Goal: Information Seeking & Learning: Learn about a topic

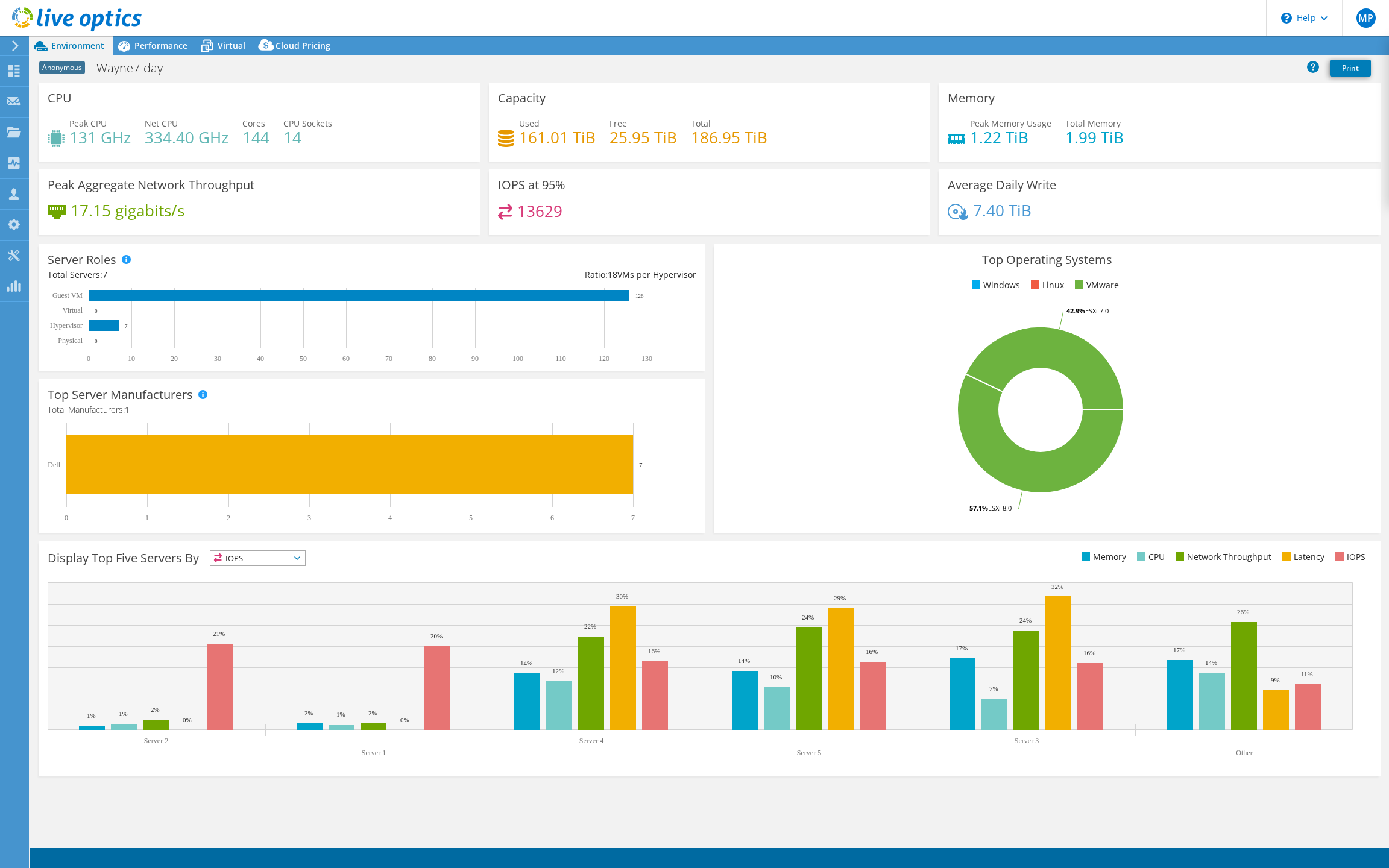
select select "USD"
click at [177, 47] on span "Performance" at bounding box center [161, 45] width 53 height 12
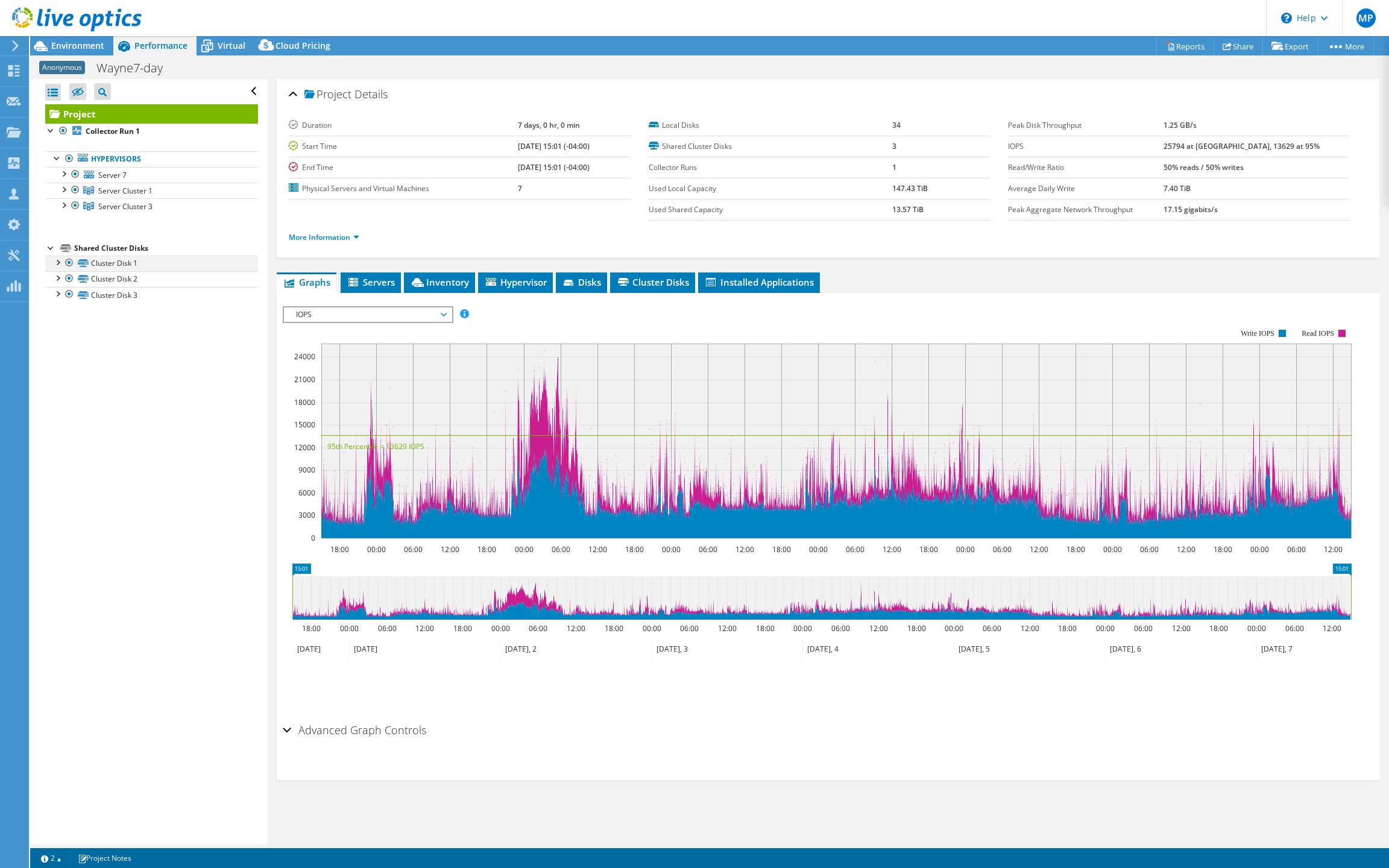
click at [61, 268] on div at bounding box center [56, 261] width 12 height 12
click at [58, 268] on div at bounding box center [56, 261] width 12 height 12
click at [60, 283] on div at bounding box center [56, 277] width 12 height 12
click at [56, 283] on div at bounding box center [56, 277] width 12 height 12
click at [56, 299] on div at bounding box center [56, 292] width 12 height 12
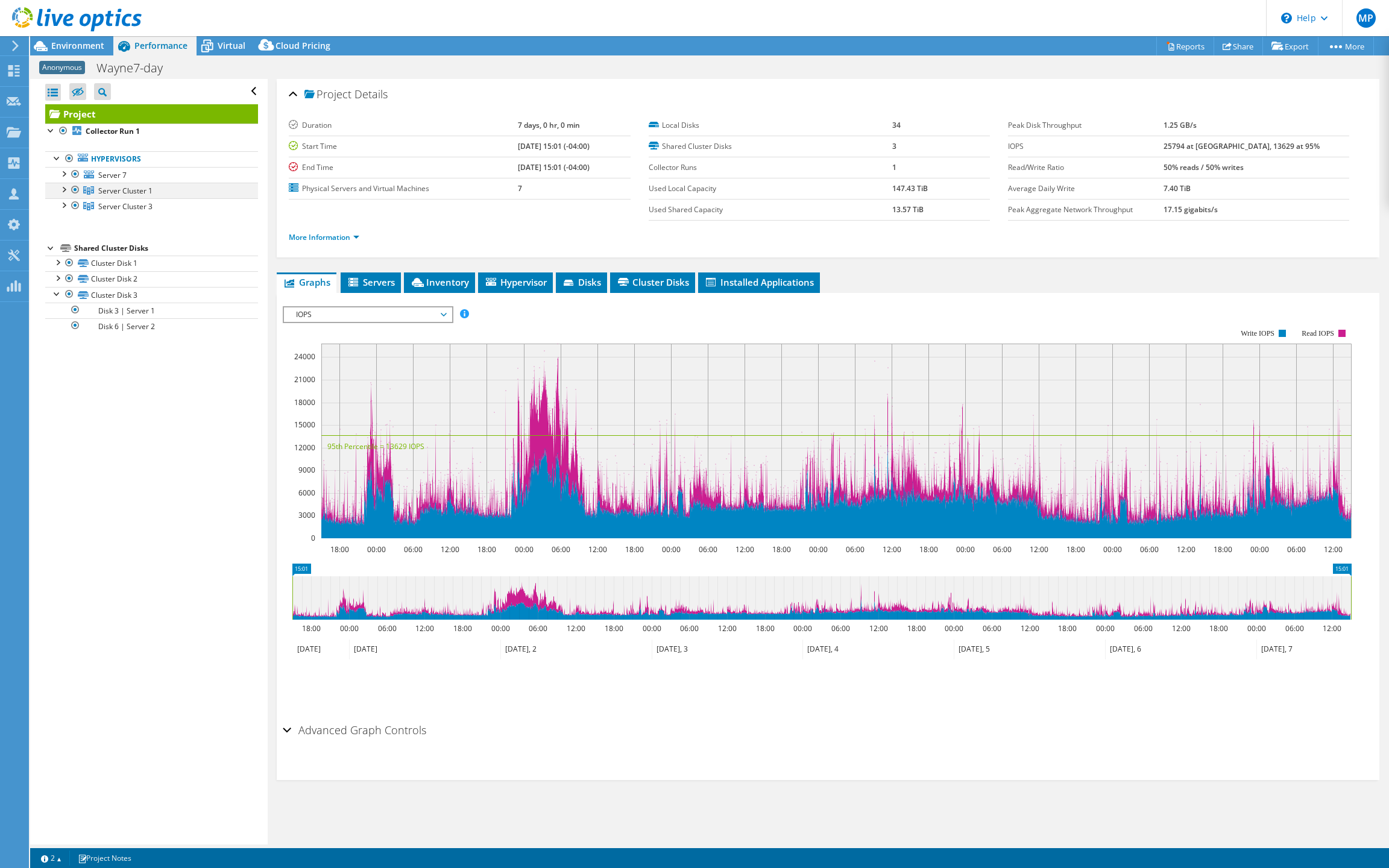
click at [65, 195] on div at bounding box center [63, 188] width 12 height 12
click at [117, 214] on link "Server 1" at bounding box center [151, 205] width 213 height 15
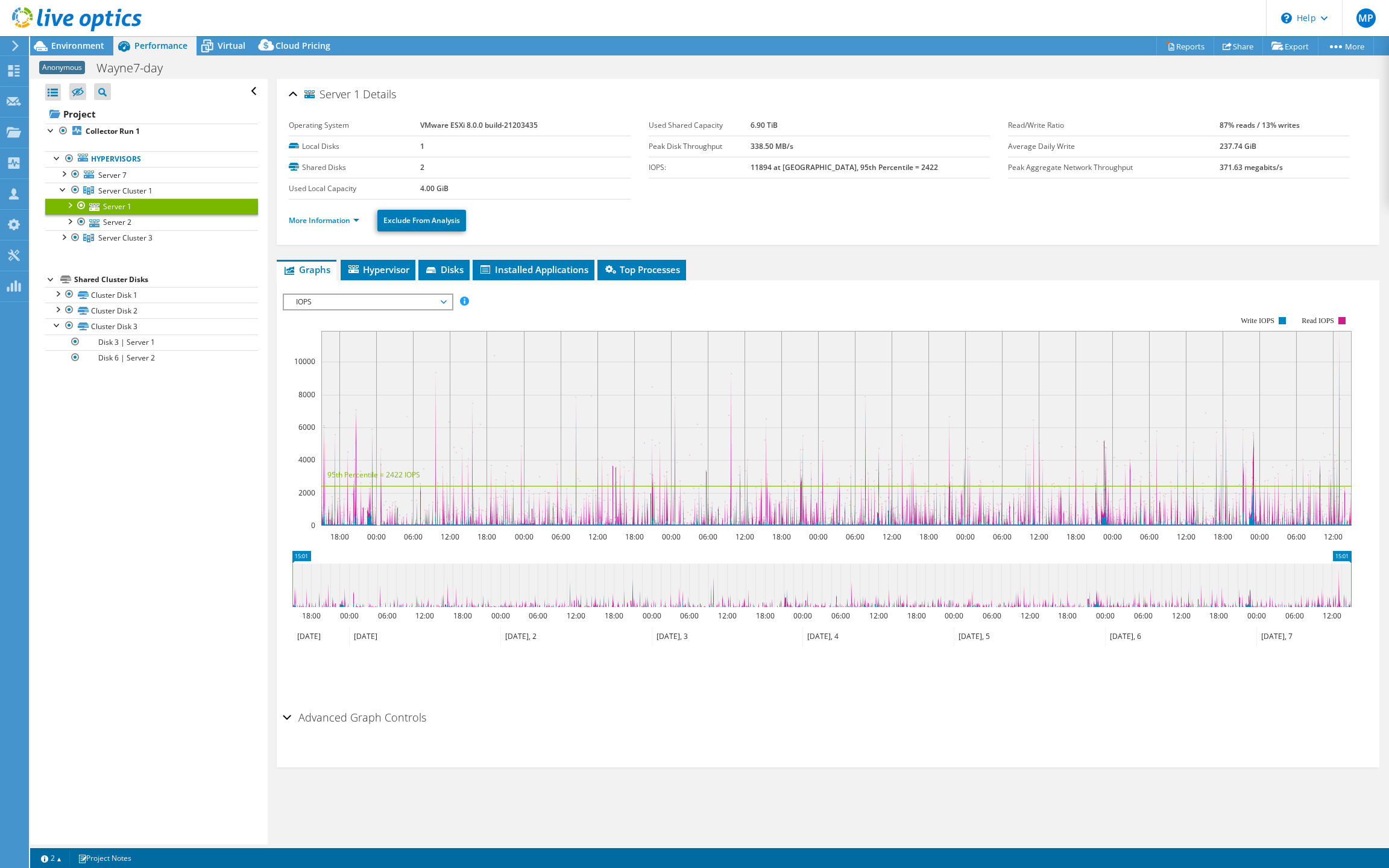
click at [117, 214] on link "Server 1" at bounding box center [151, 205] width 213 height 15
click at [70, 211] on div at bounding box center [69, 204] width 12 height 12
click at [68, 211] on div at bounding box center [69, 204] width 12 height 12
click at [81, 95] on icon at bounding box center [77, 92] width 12 height 9
click at [0, 0] on input "checkbox" at bounding box center [0, 0] width 0 height 0
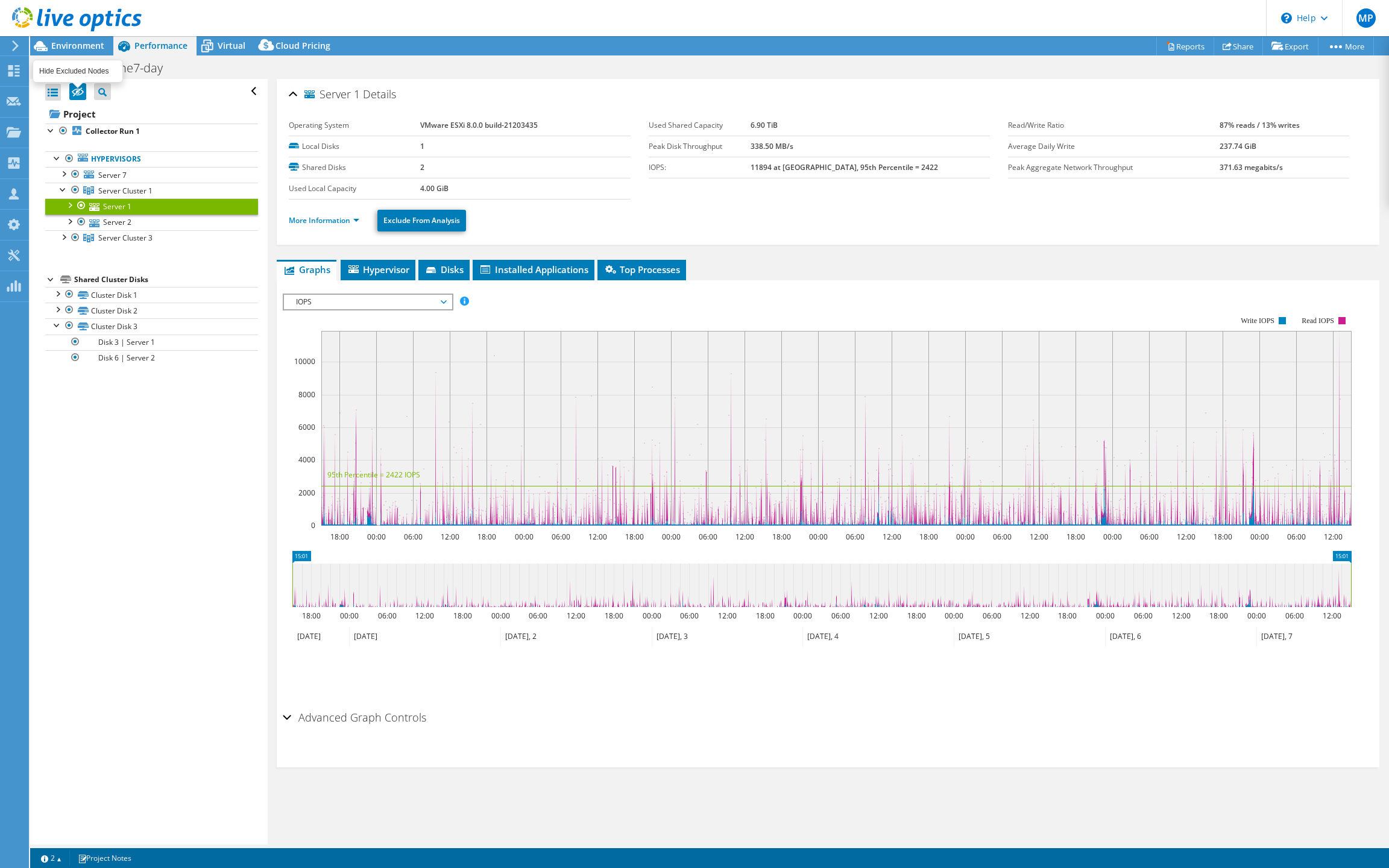
click at [80, 95] on icon at bounding box center [77, 92] width 12 height 9
click at [0, 0] on input "checkbox" at bounding box center [0, 0] width 0 height 0
click at [56, 315] on div at bounding box center [56, 308] width 12 height 12
click at [109, 334] on link "Disk 2 | Server 1" at bounding box center [151, 326] width 213 height 15
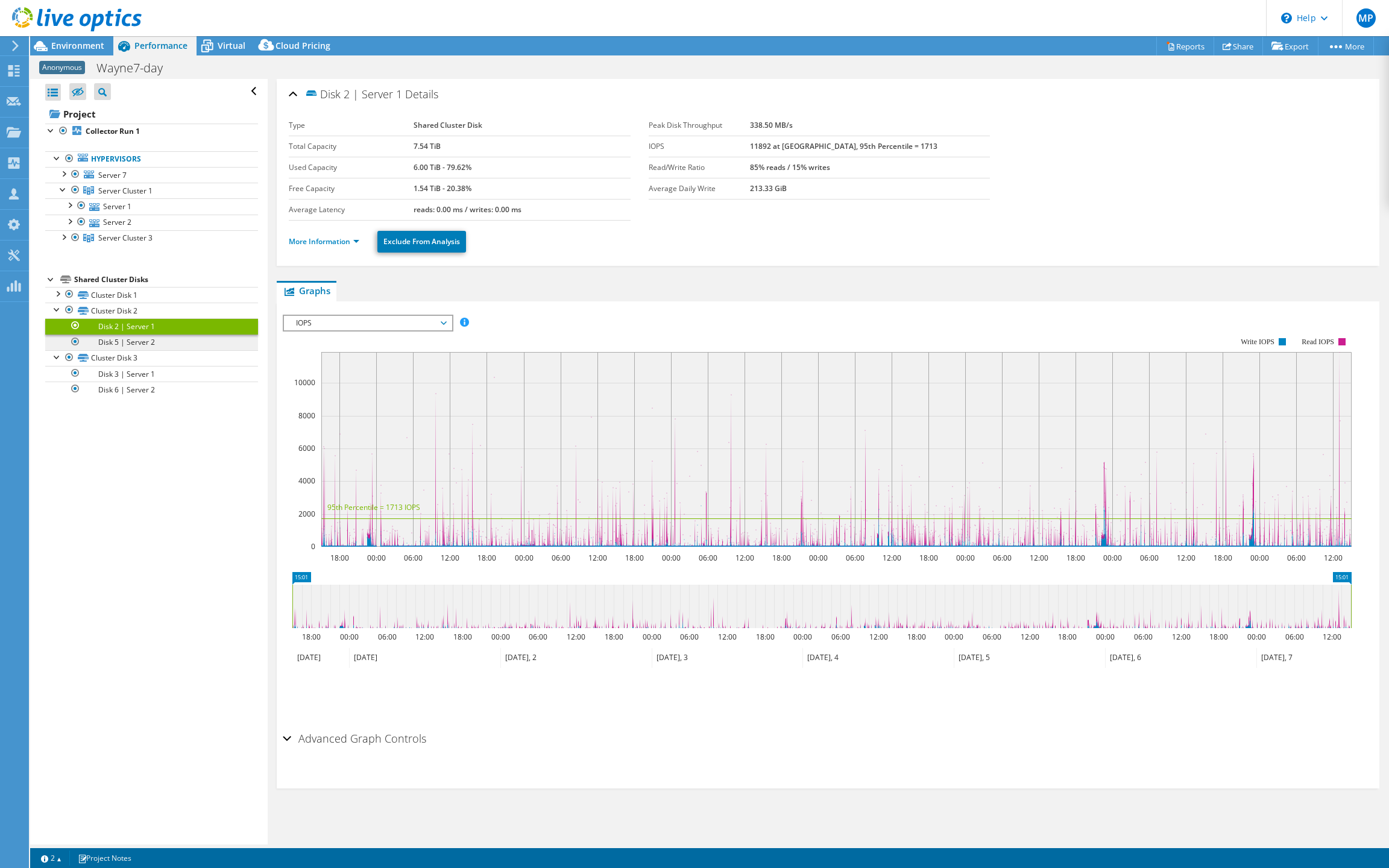
click at [145, 351] on link "Disk 5 | Server 2" at bounding box center [151, 342] width 213 height 15
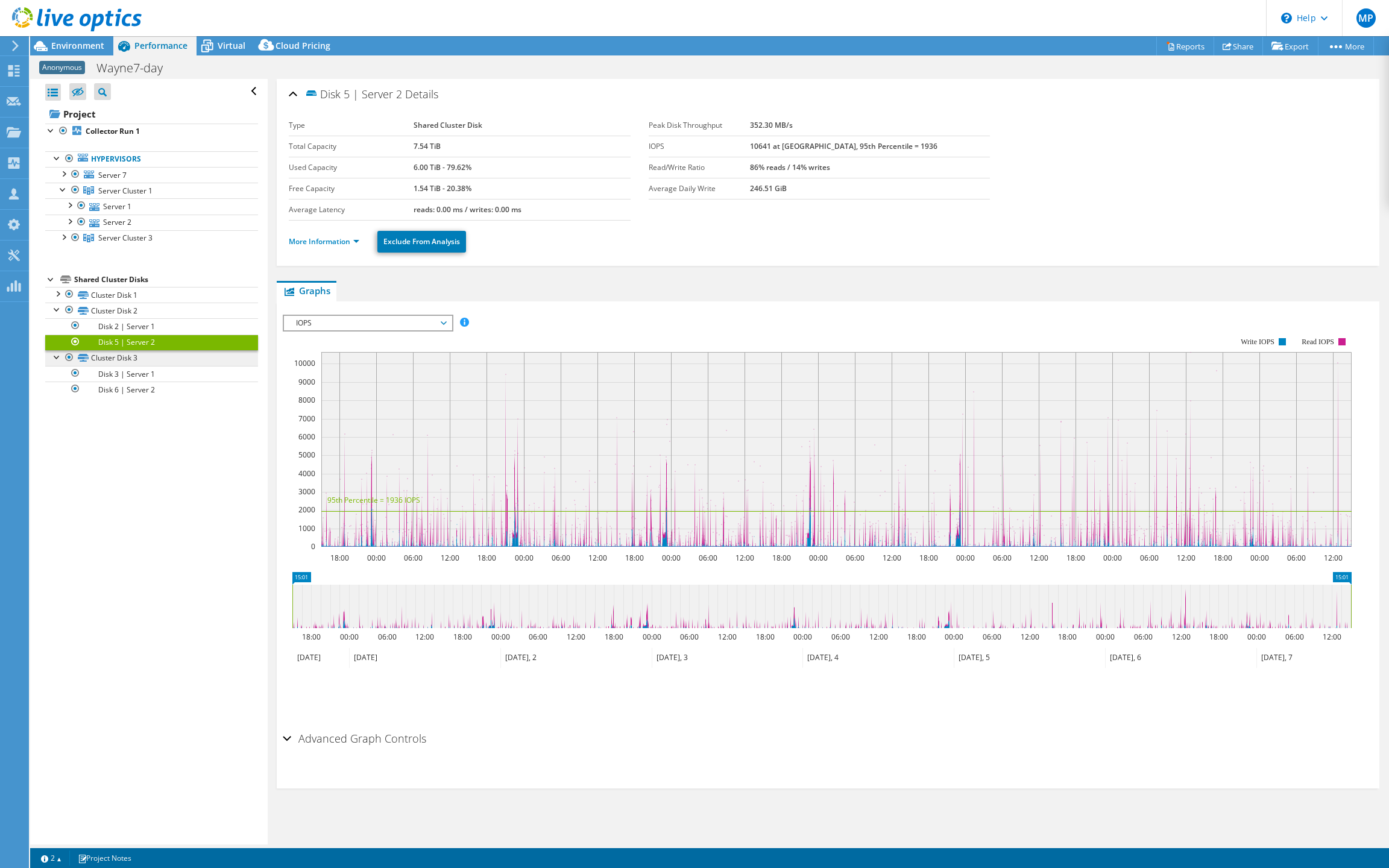
click at [140, 366] on link "Cluster Disk 3" at bounding box center [151, 358] width 213 height 15
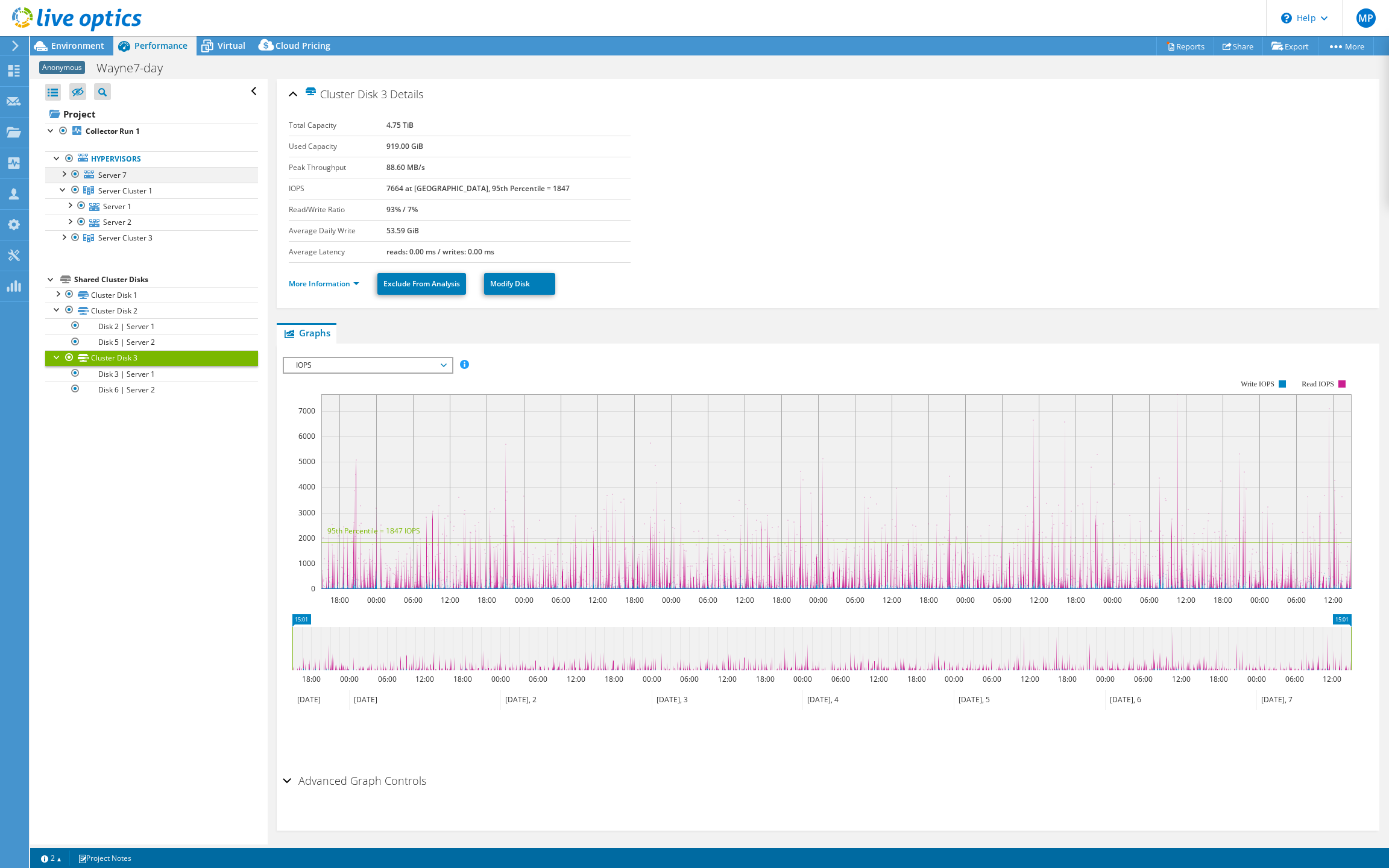
click at [67, 179] on div at bounding box center [63, 172] width 12 height 12
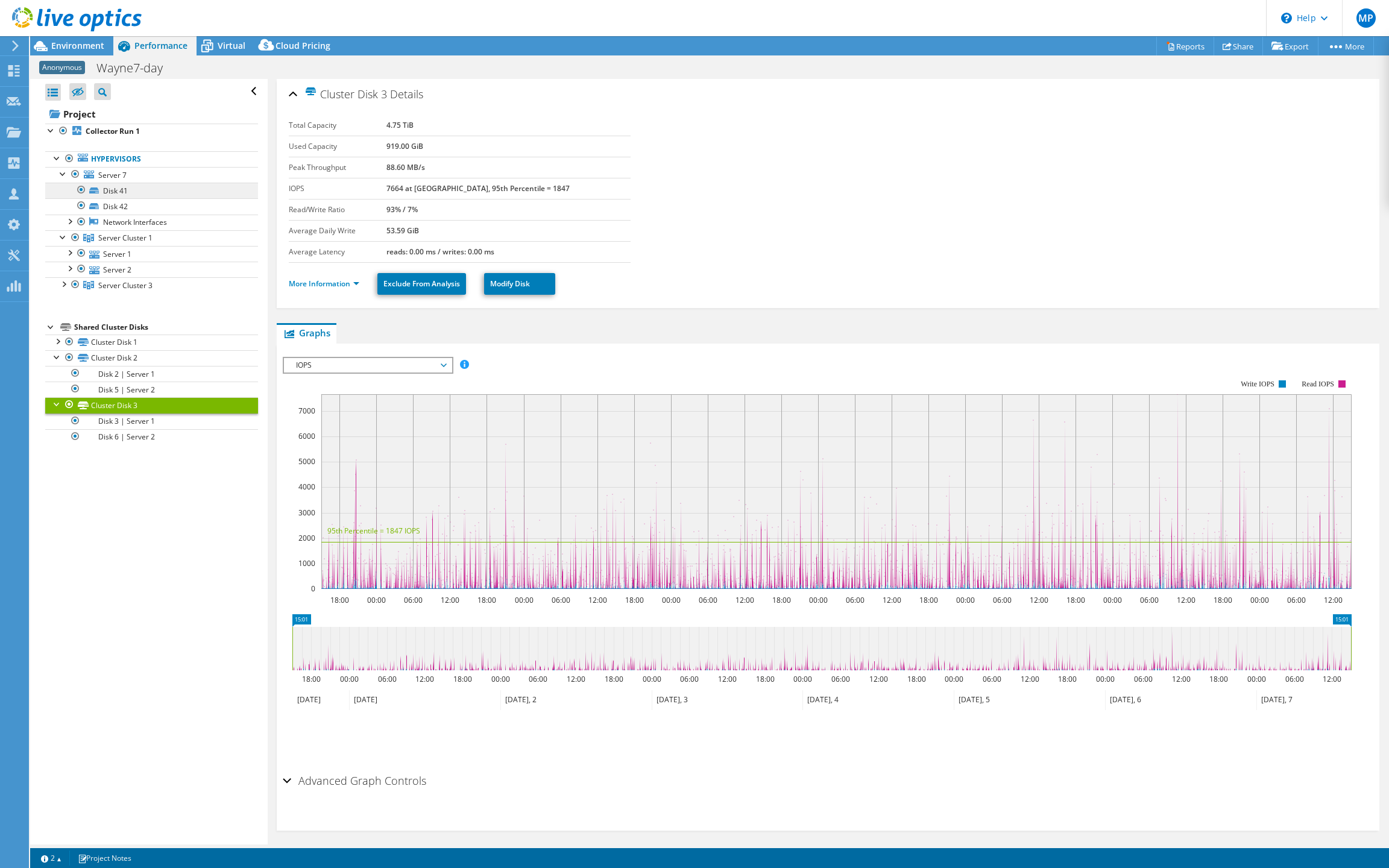
click at [140, 198] on link "Disk 41" at bounding box center [151, 190] width 213 height 15
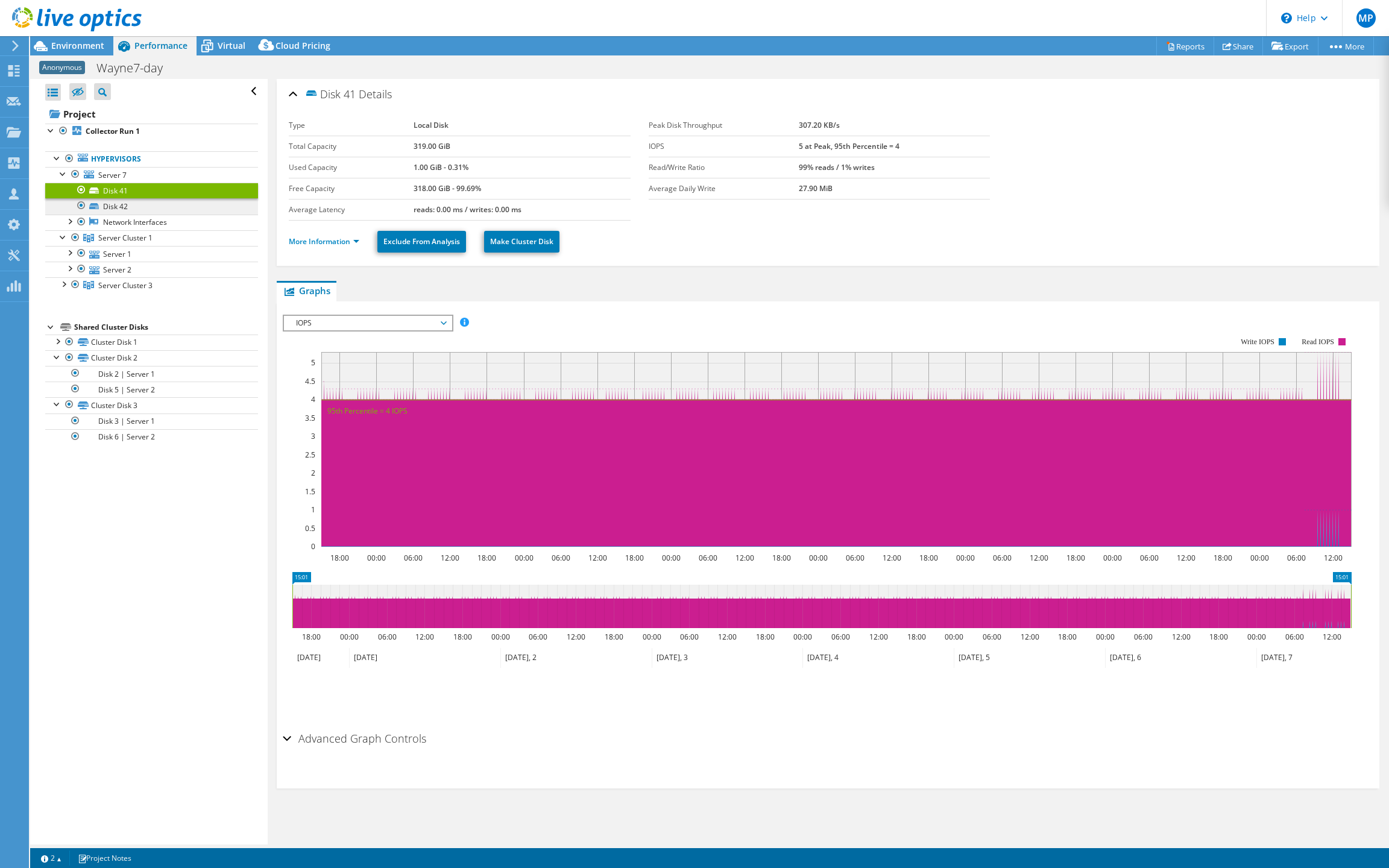
click at [131, 214] on link "Disk 42" at bounding box center [151, 205] width 213 height 15
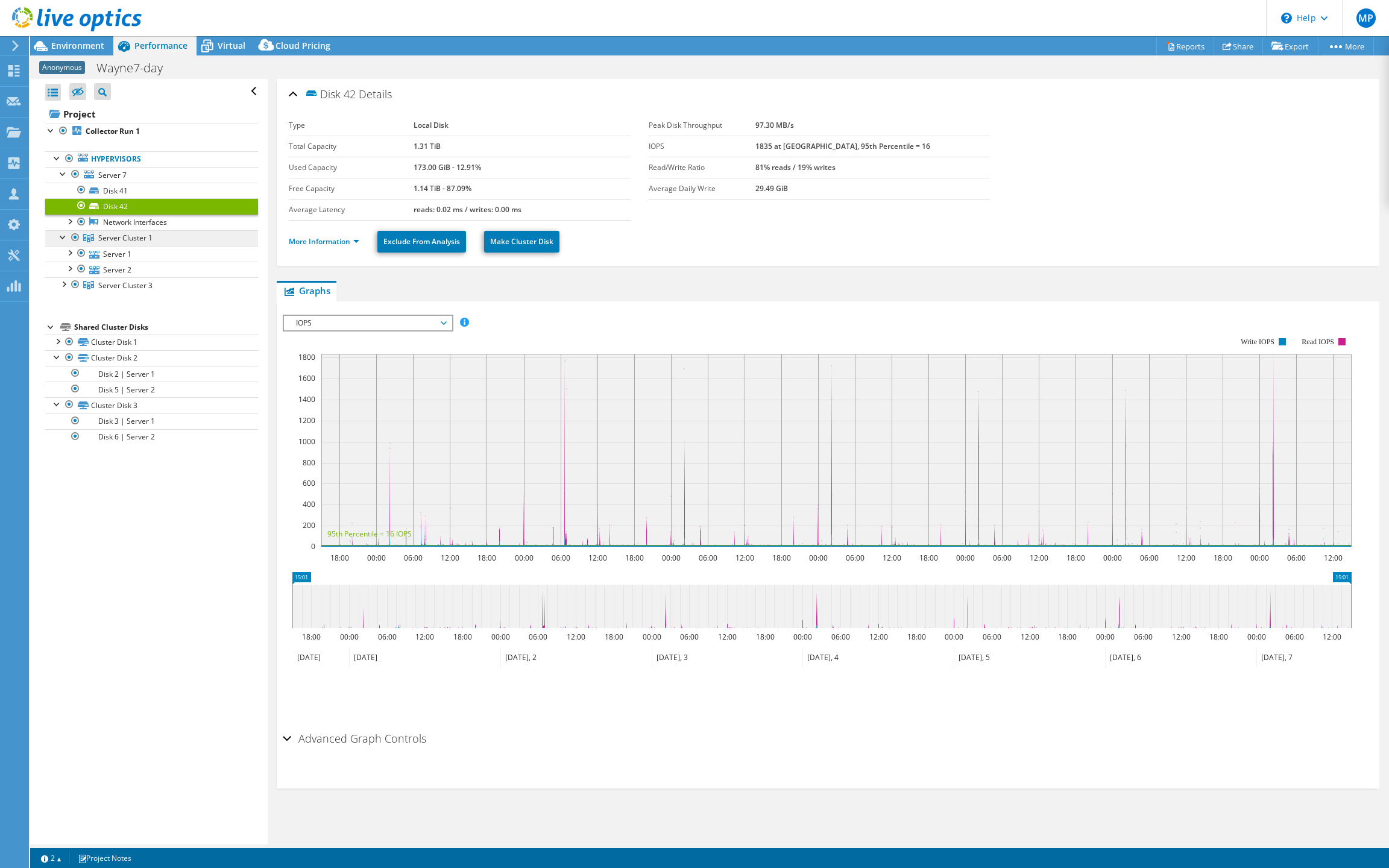
click at [130, 243] on span "Server Cluster 1" at bounding box center [126, 238] width 55 height 10
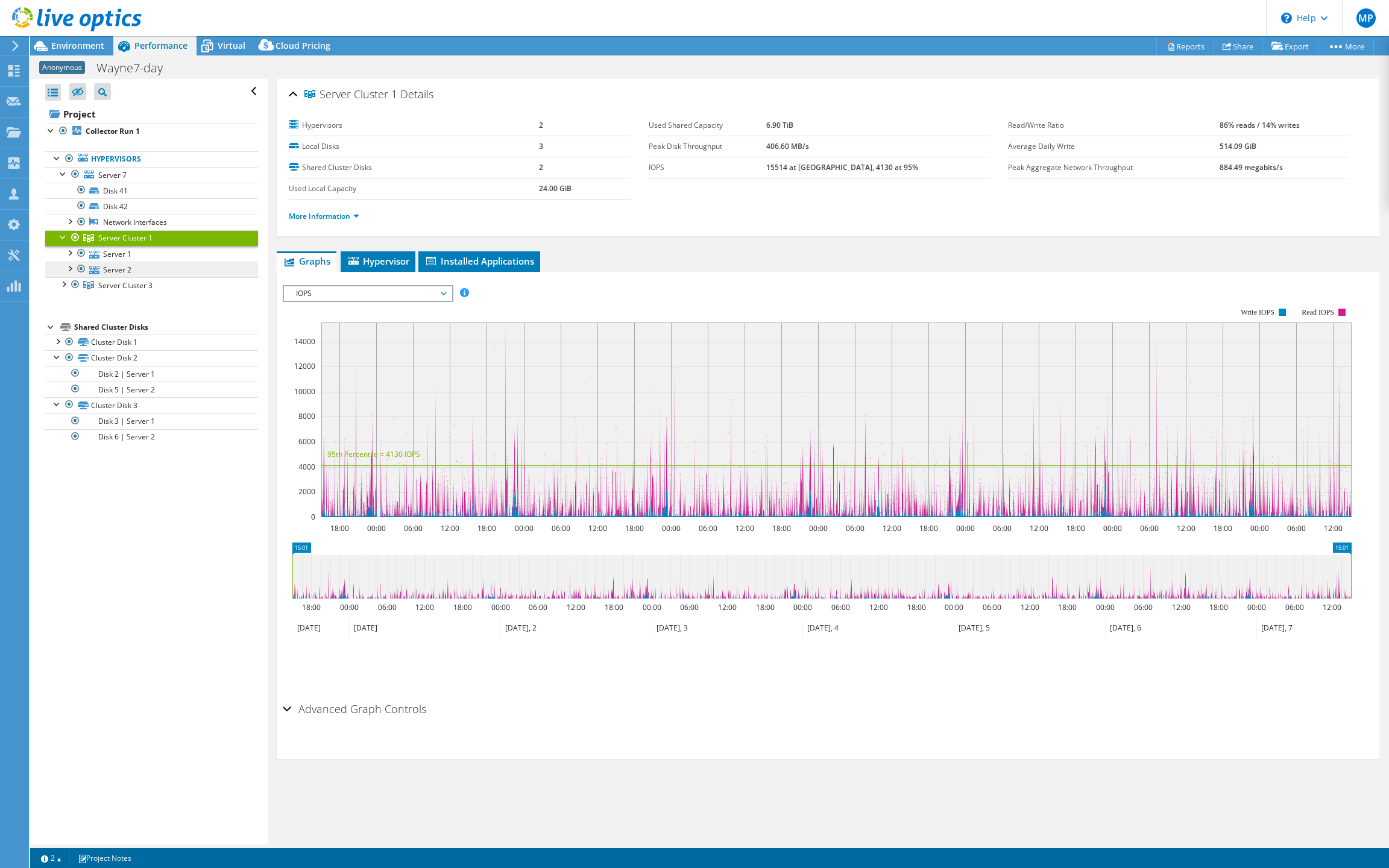
click at [132, 277] on link "Server 2" at bounding box center [151, 269] width 213 height 15
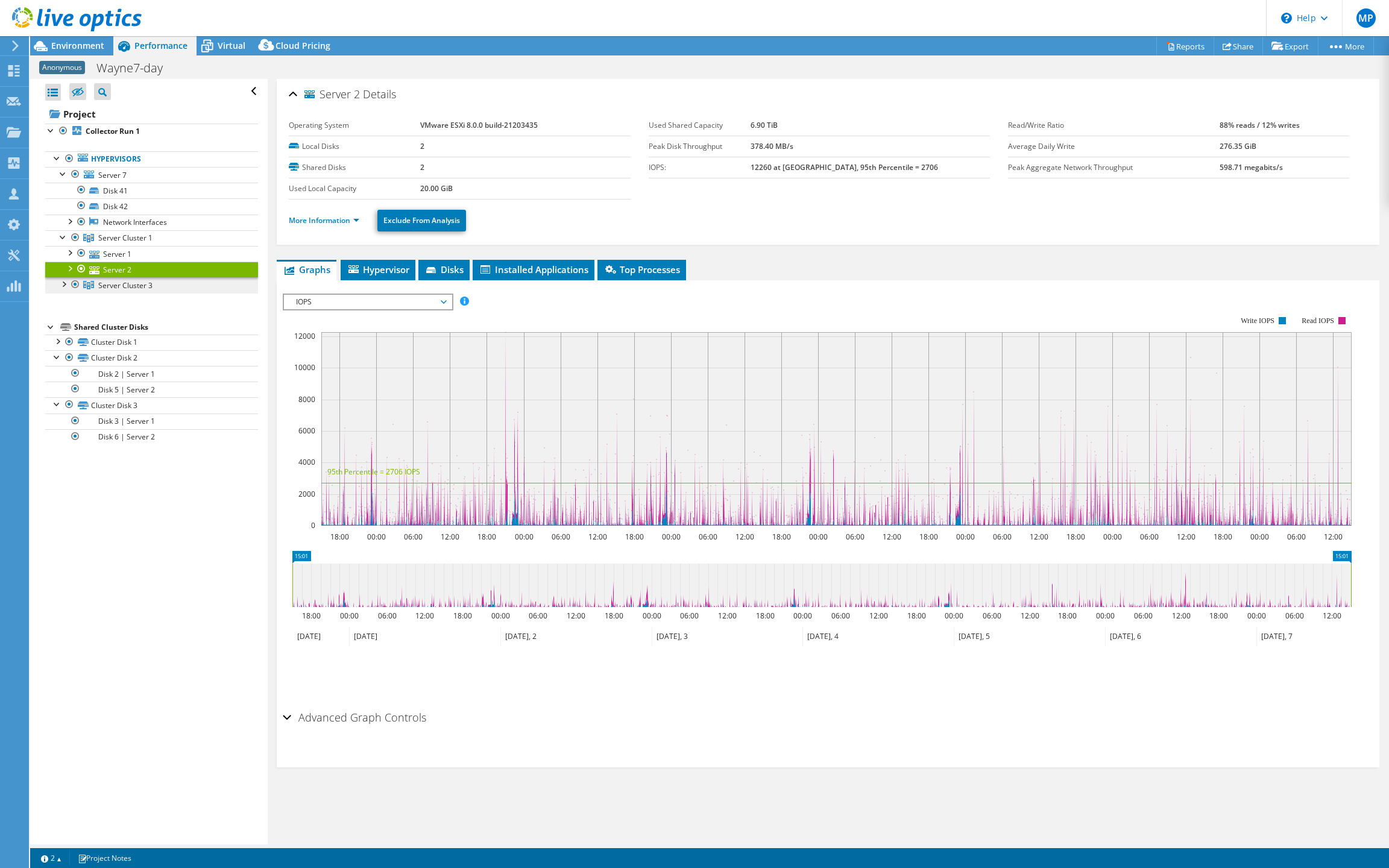
click at [126, 243] on span "Server Cluster 3" at bounding box center [126, 238] width 55 height 10
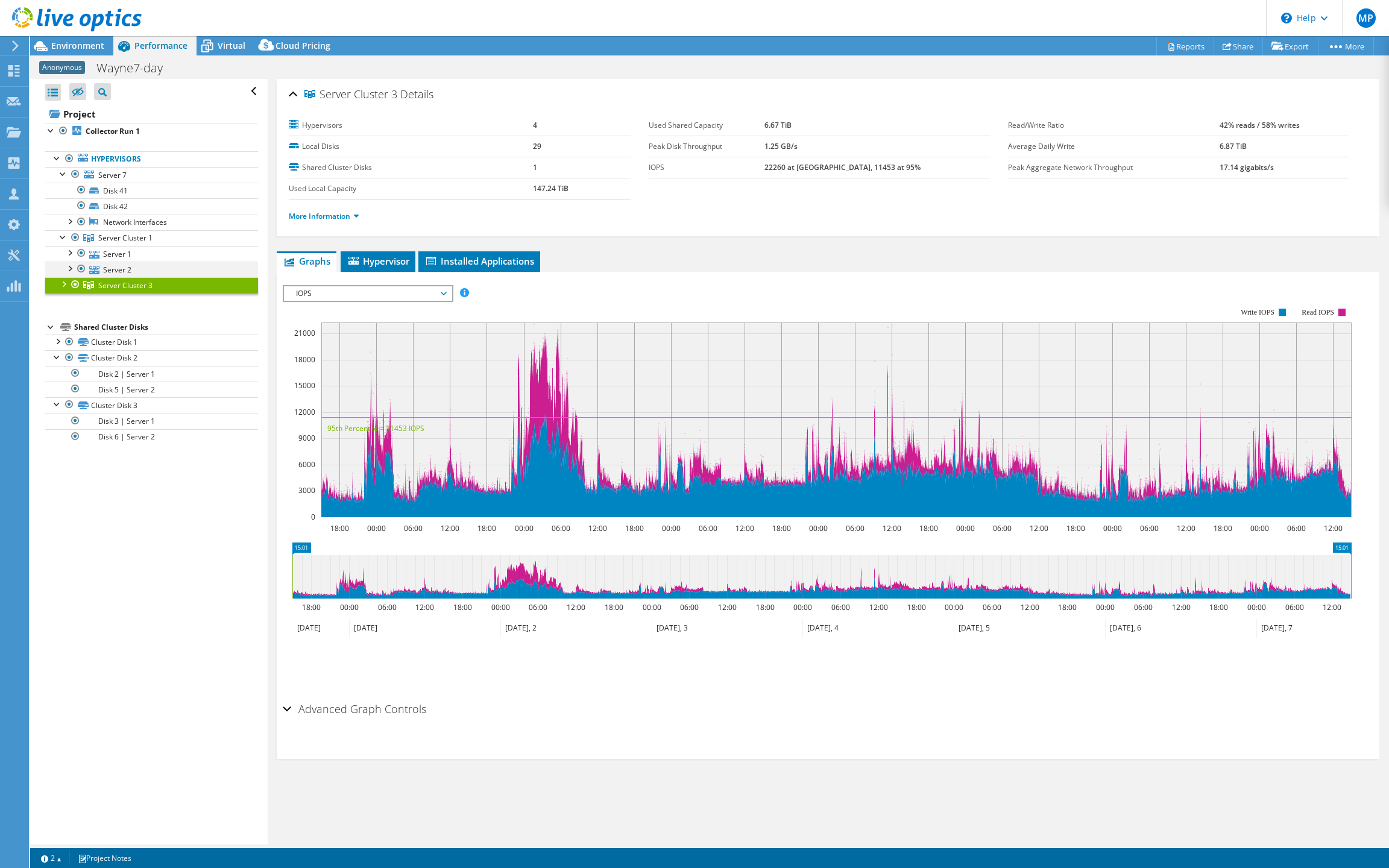
click at [67, 273] on div at bounding box center [69, 267] width 12 height 12
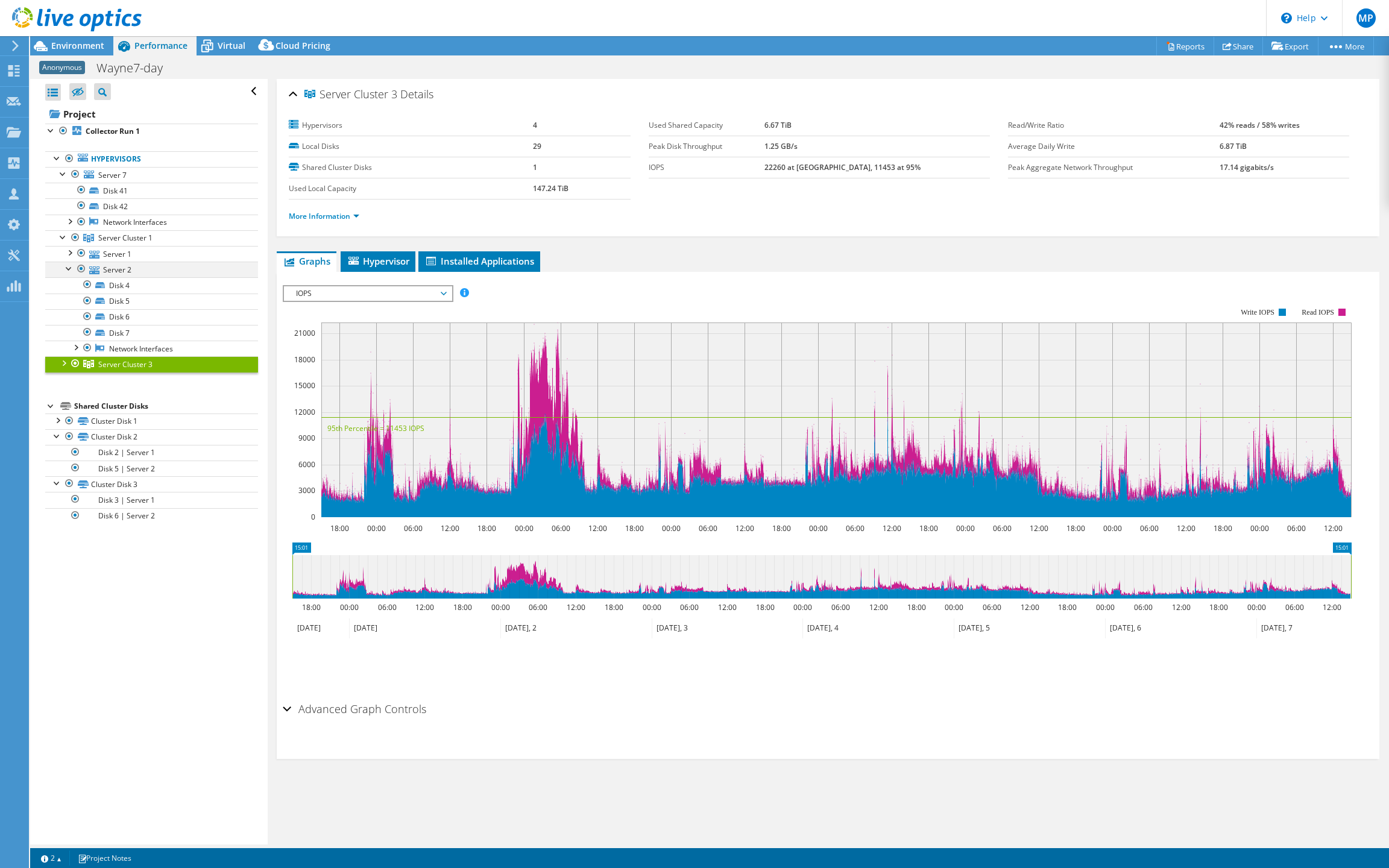
click at [67, 273] on div at bounding box center [69, 267] width 12 height 12
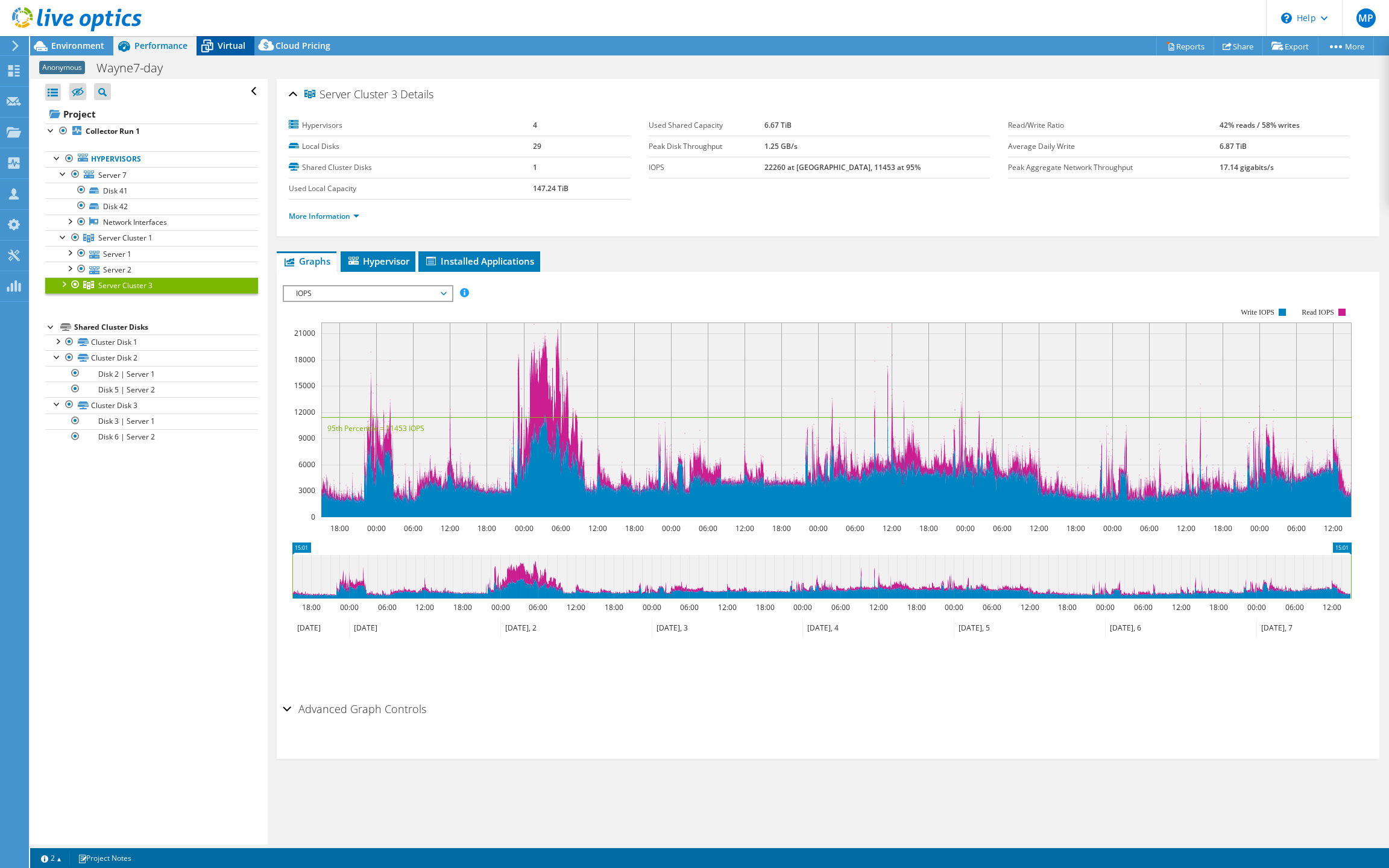
click at [228, 41] on span "Virtual" at bounding box center [231, 45] width 28 height 12
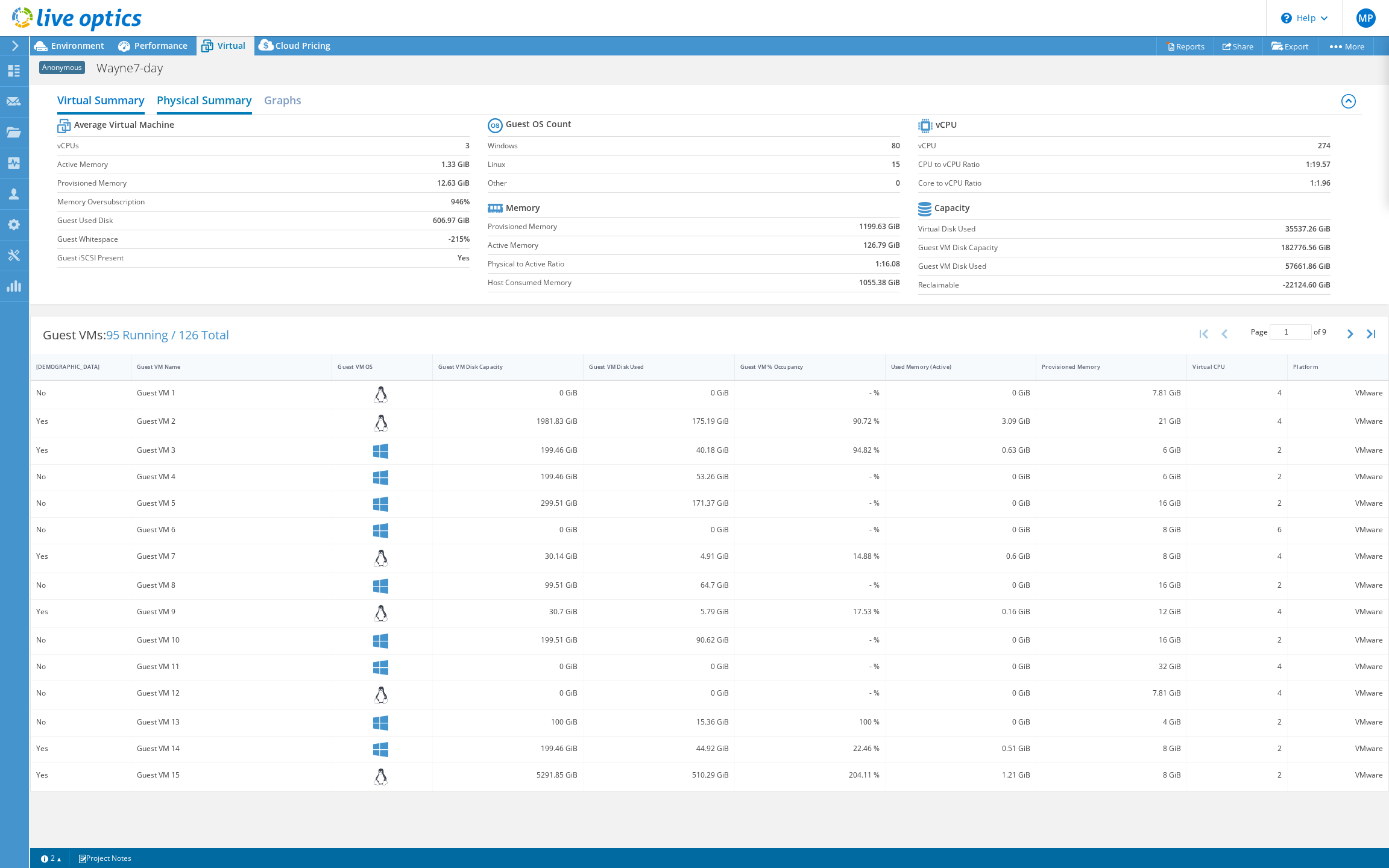
click at [220, 108] on h2 "Physical Summary" at bounding box center [204, 101] width 95 height 27
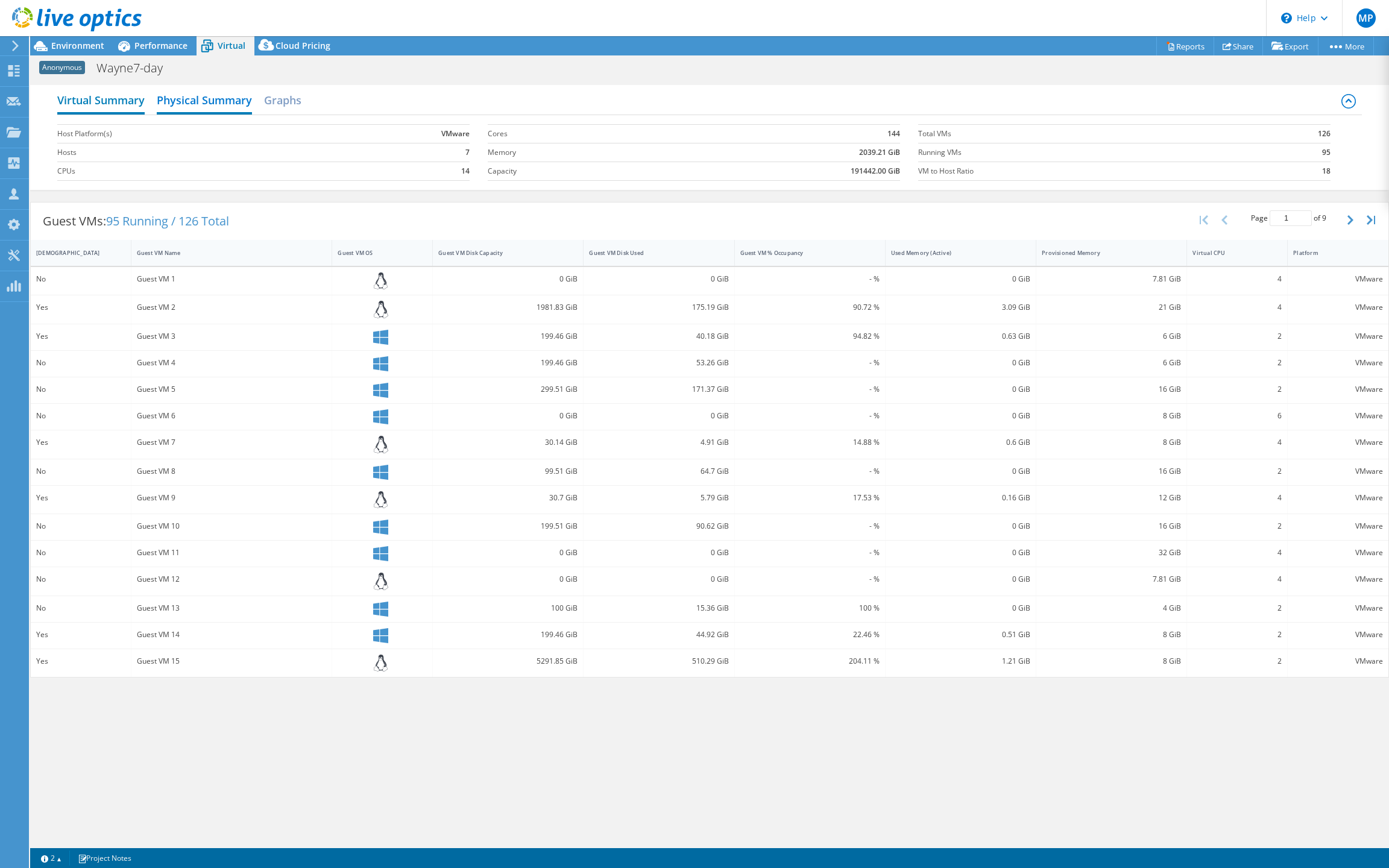
click at [123, 99] on h2 "Virtual Summary" at bounding box center [101, 101] width 88 height 27
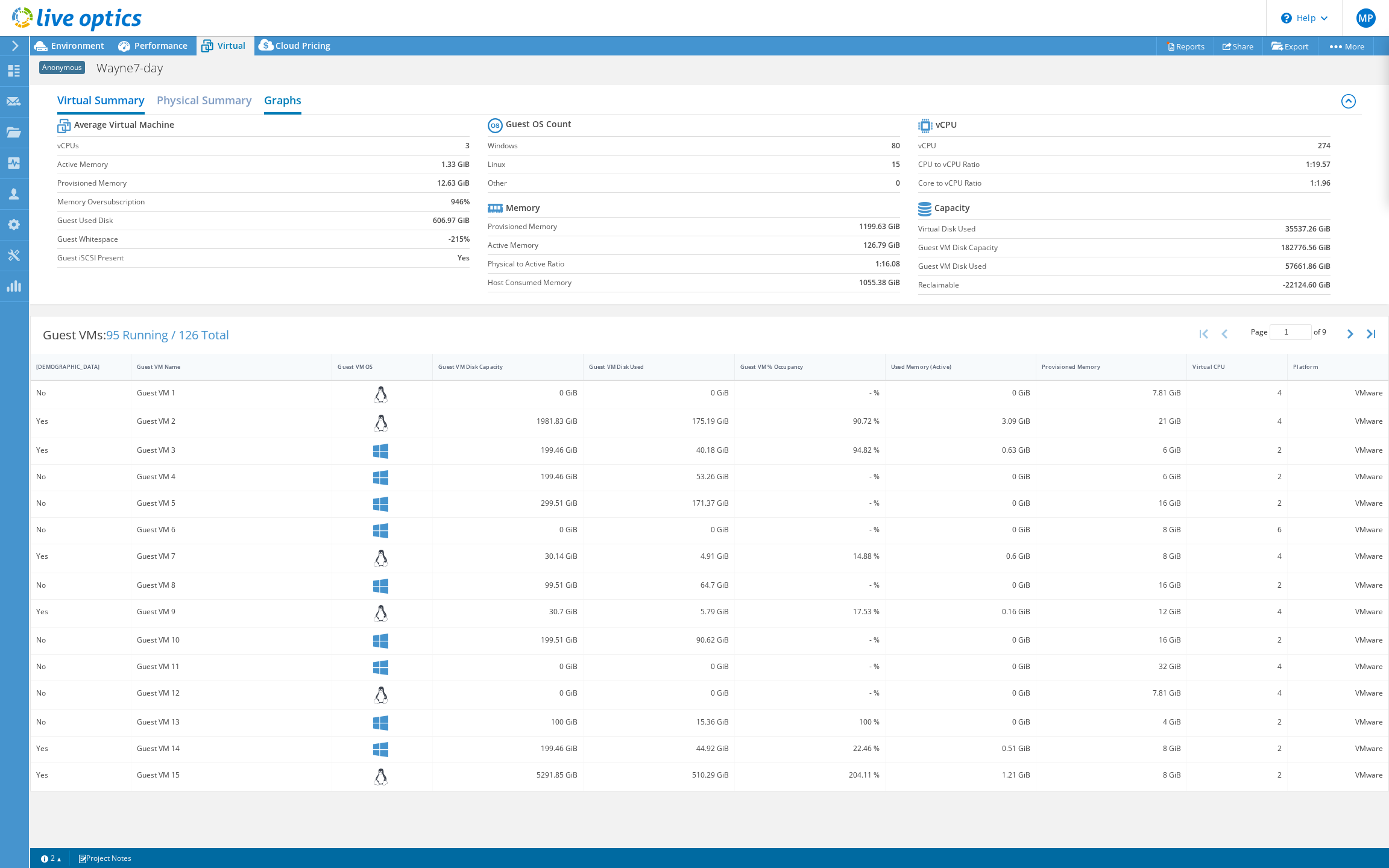
click at [291, 107] on h2 "Graphs" at bounding box center [283, 101] width 38 height 27
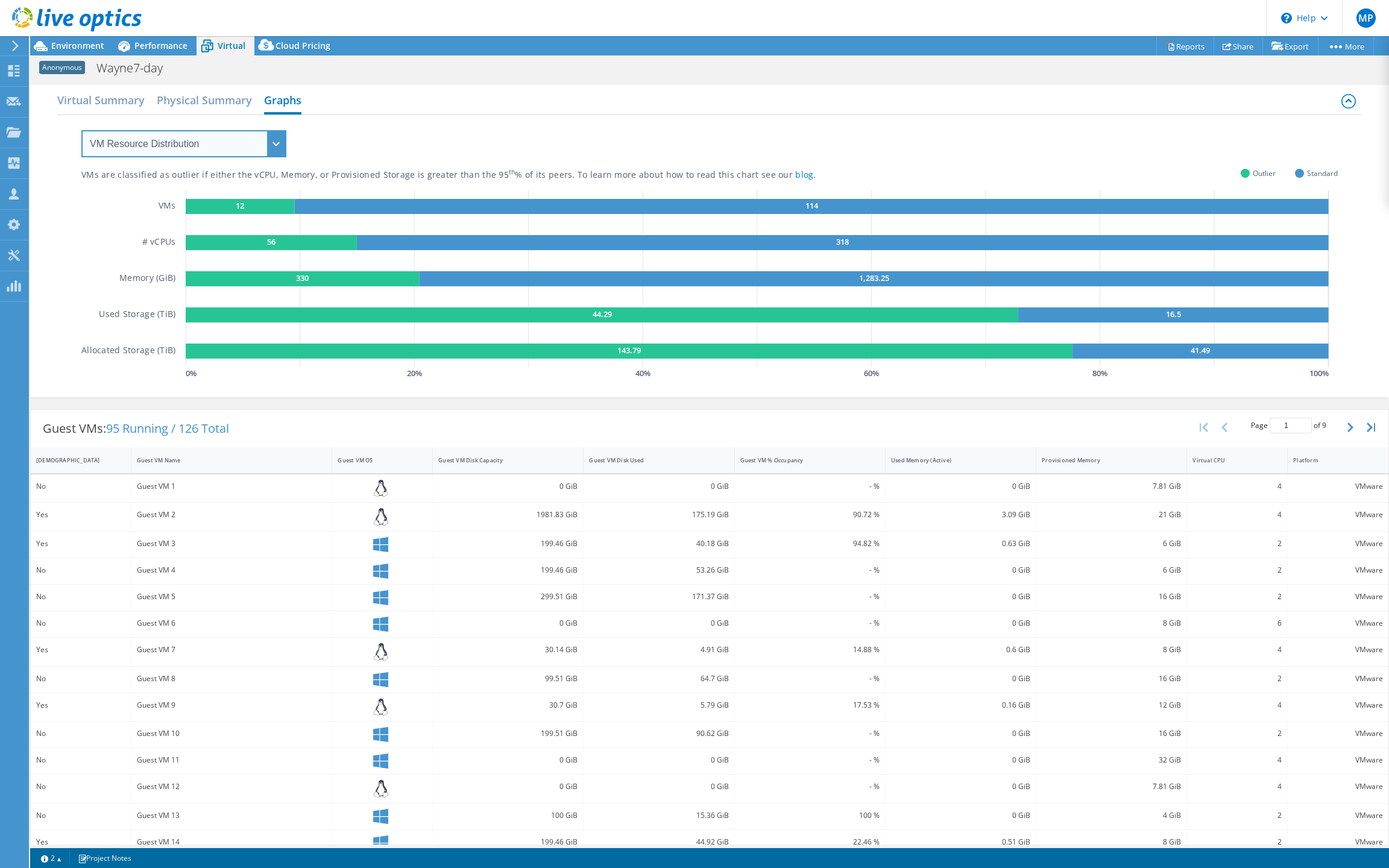
select select "Over Provisioning"
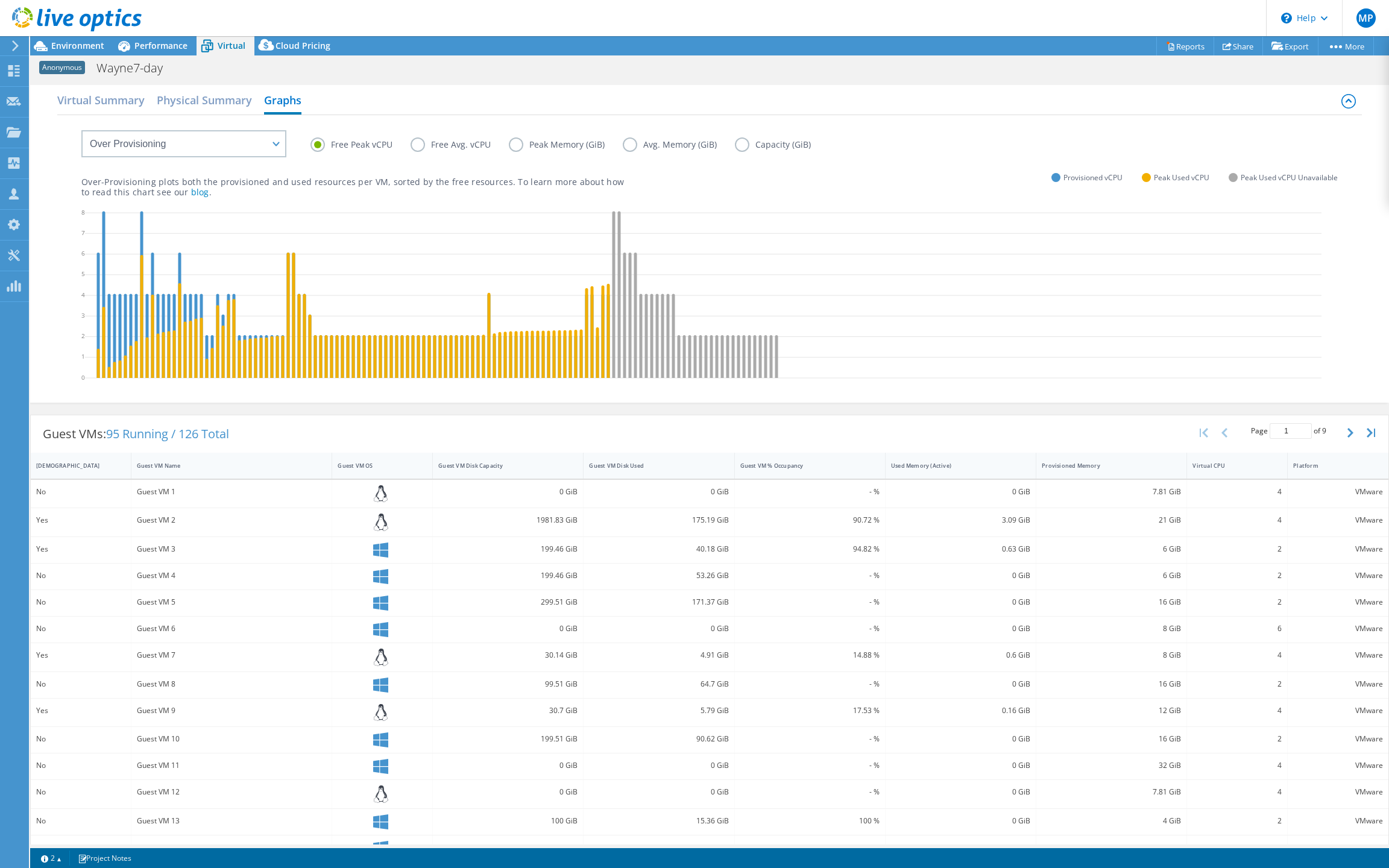
click at [513, 152] on label "Peak Memory (GiB)" at bounding box center [566, 144] width 114 height 14
click at [0, 0] on input "Peak Memory (GiB)" at bounding box center [0, 0] width 0 height 0
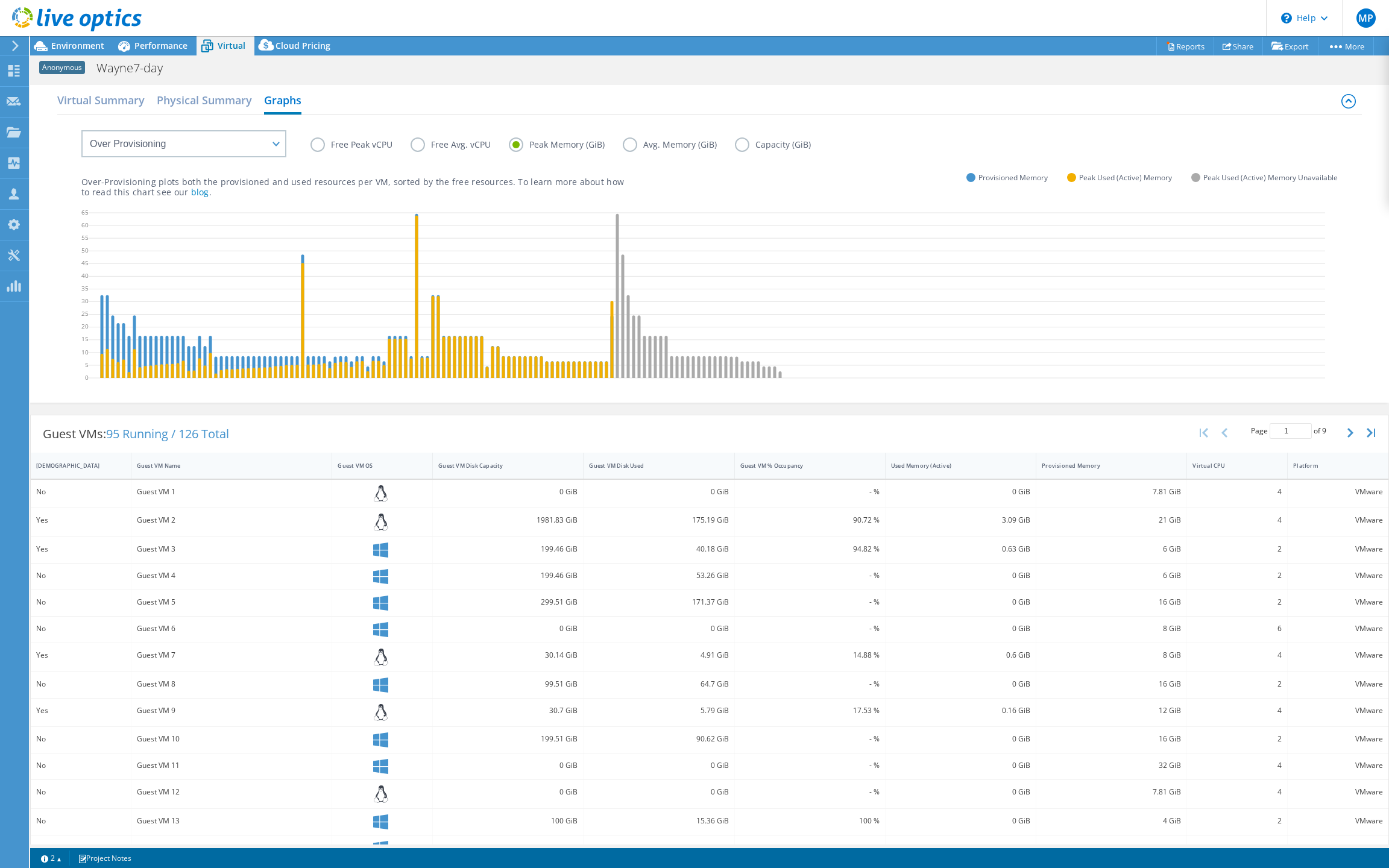
click at [623, 152] on label "Avg. Memory (GiB)" at bounding box center [679, 144] width 112 height 14
click at [0, 0] on input "Avg. Memory (GiB)" at bounding box center [0, 0] width 0 height 0
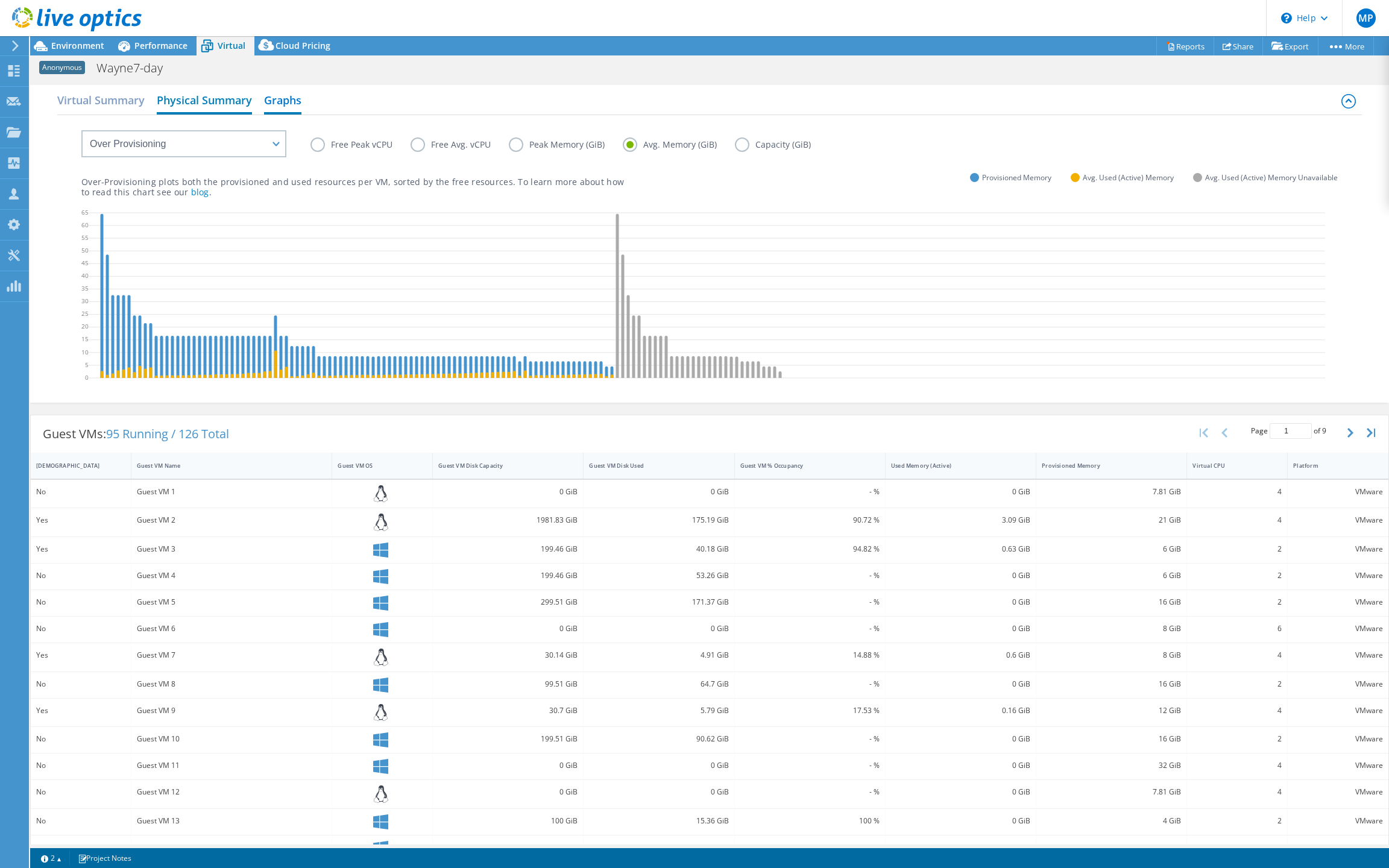
click at [218, 104] on h2 "Physical Summary" at bounding box center [204, 101] width 95 height 27
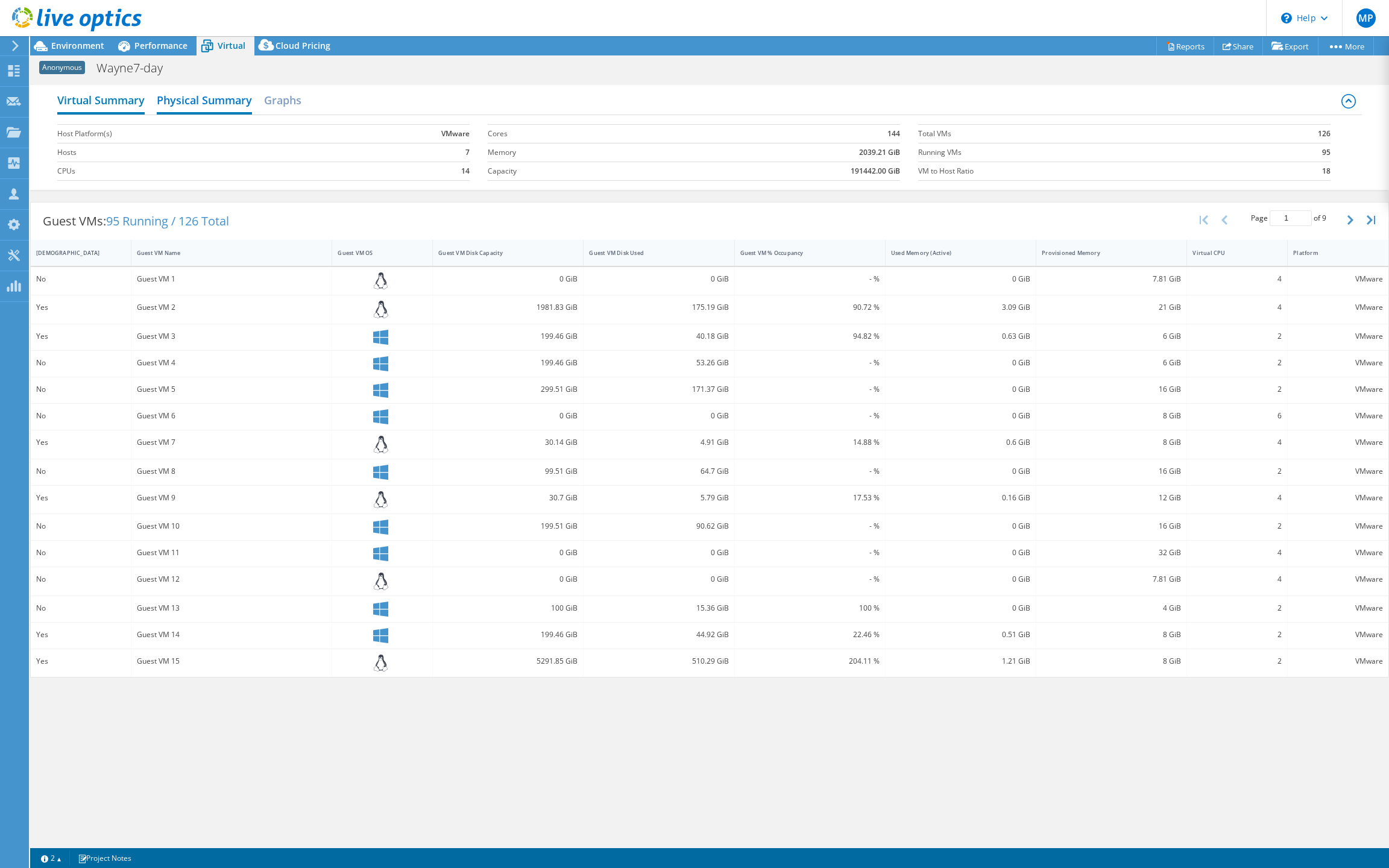
click at [99, 105] on h2 "Virtual Summary" at bounding box center [101, 101] width 88 height 27
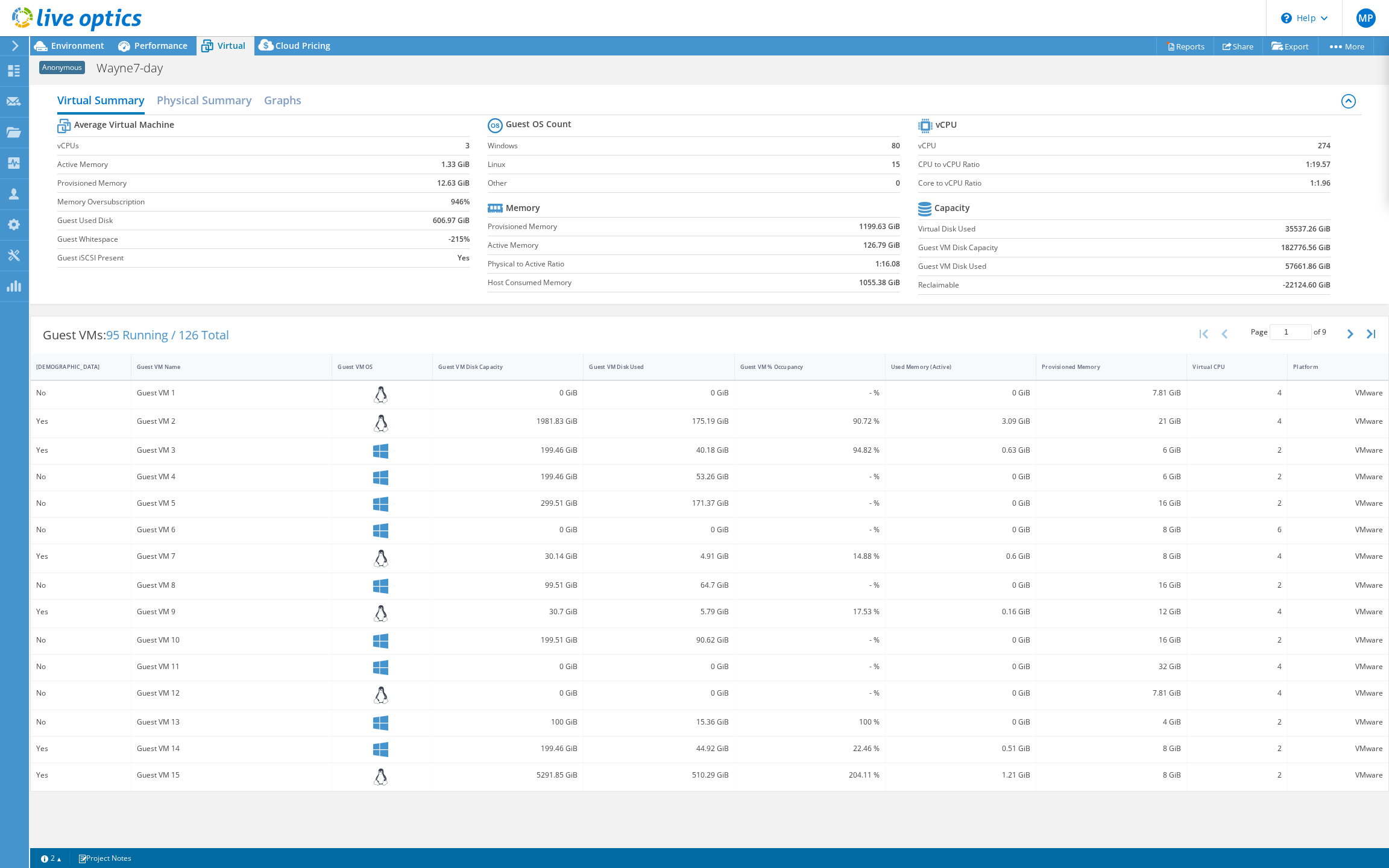
click at [71, 39] on div at bounding box center [71, 20] width 142 height 40
click at [77, 46] on span "Environment" at bounding box center [77, 45] width 53 height 12
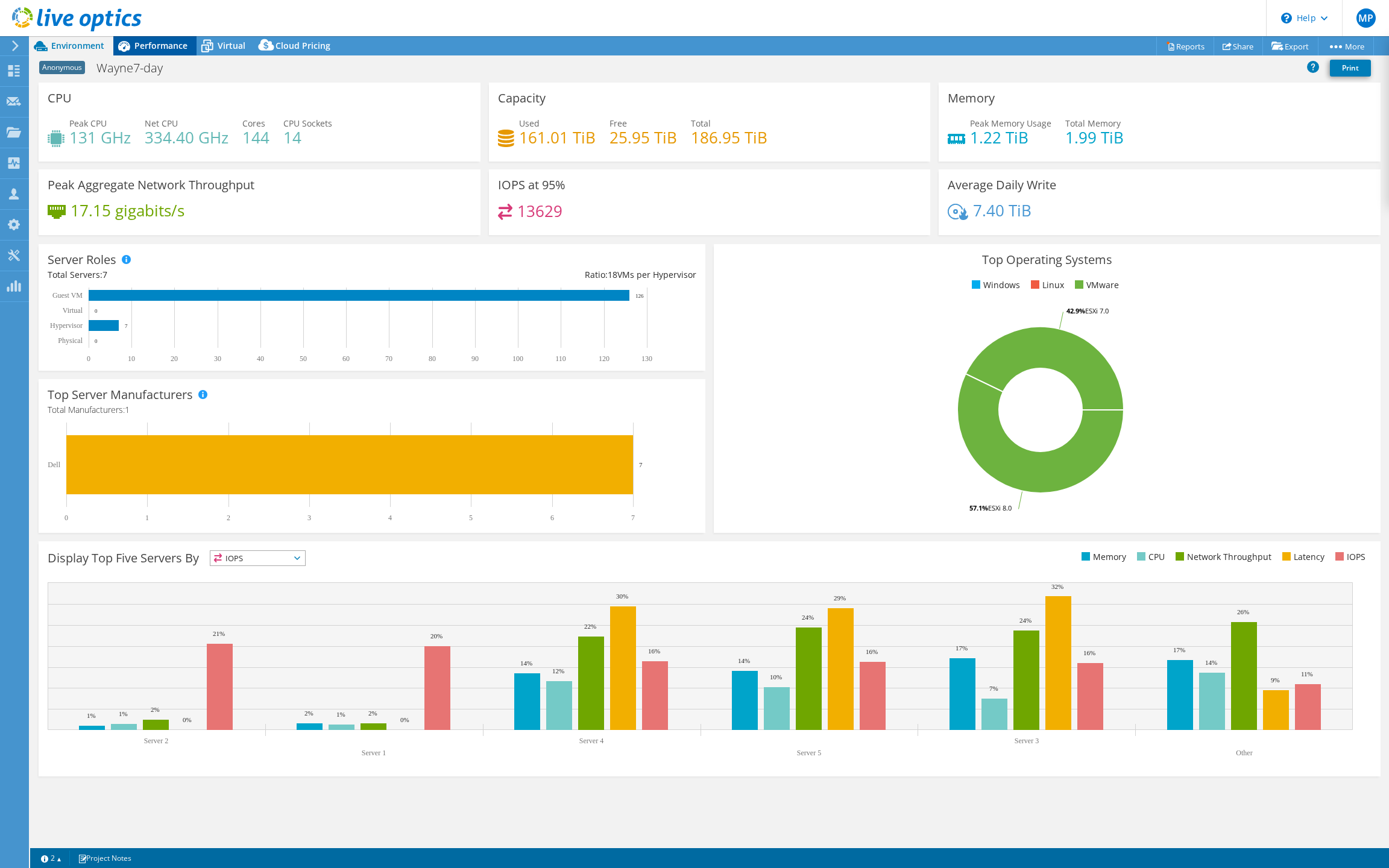
click at [164, 51] on span "Performance" at bounding box center [161, 45] width 53 height 12
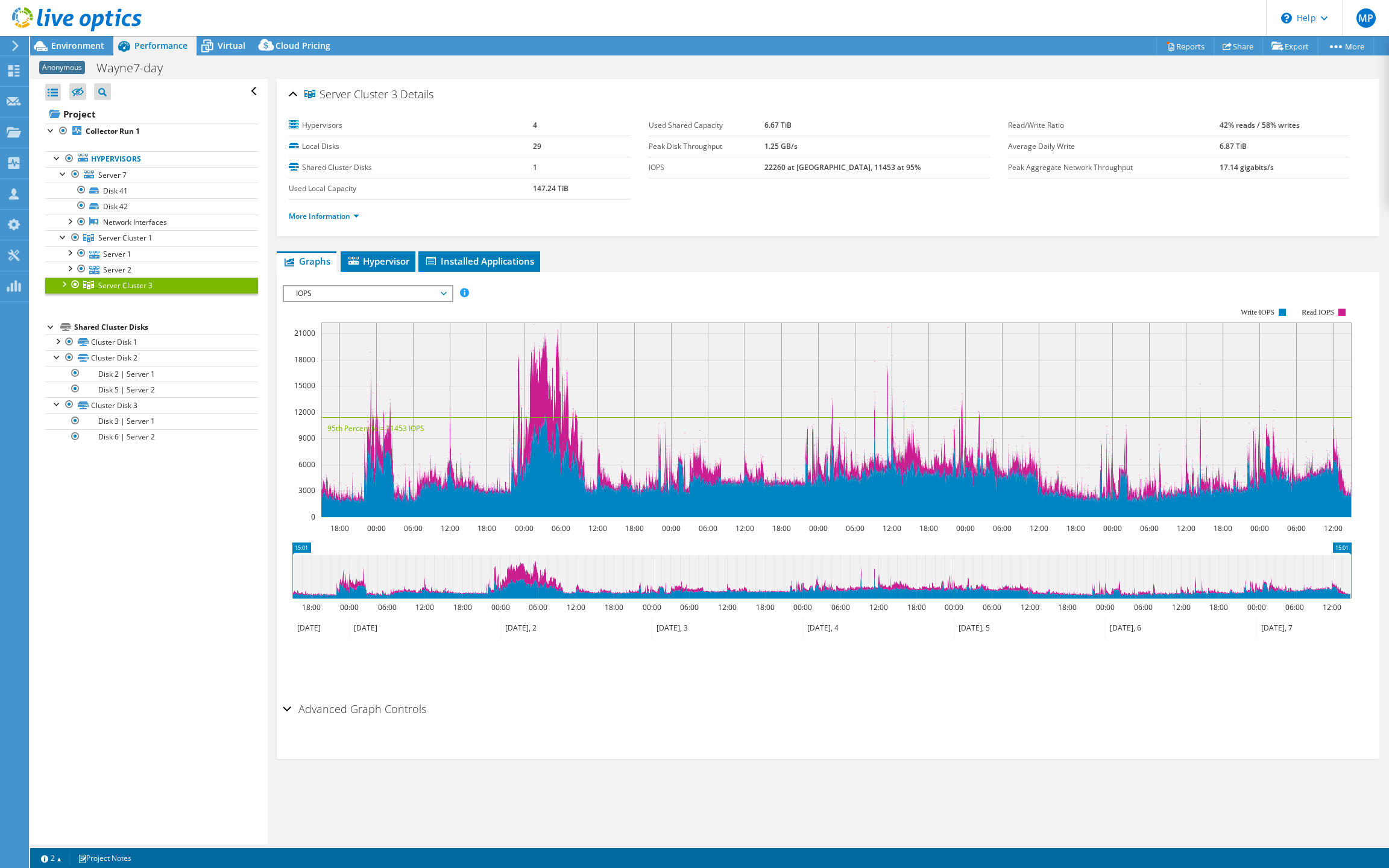
click at [240, 91] on div "Open All Close All Hide Excluded Nodes Project Tree Filter" at bounding box center [151, 91] width 213 height 25
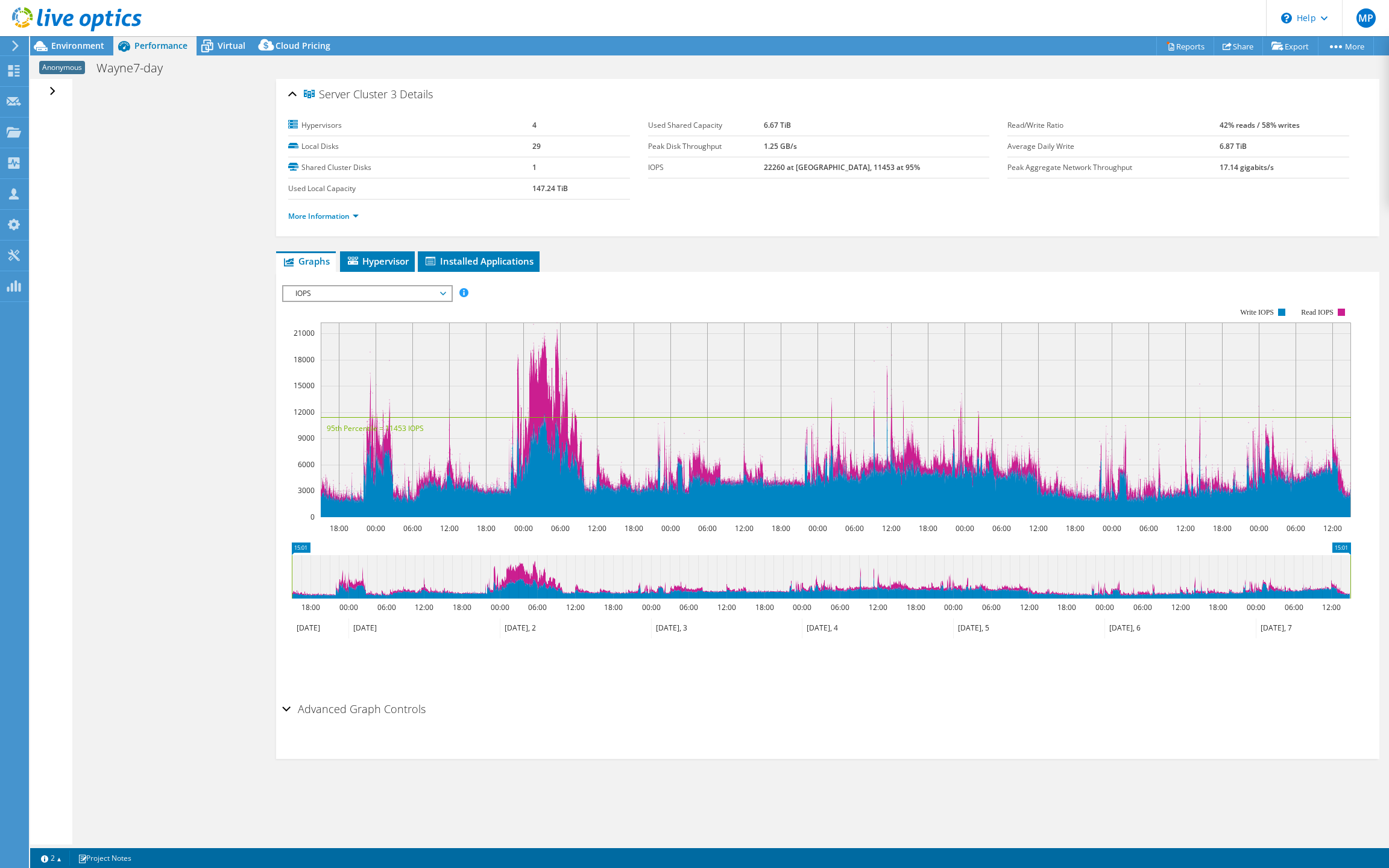
click at [56, 90] on div "Open All Close All Hide Excluded Nodes Project Tree Filter" at bounding box center [54, 91] width 18 height 25
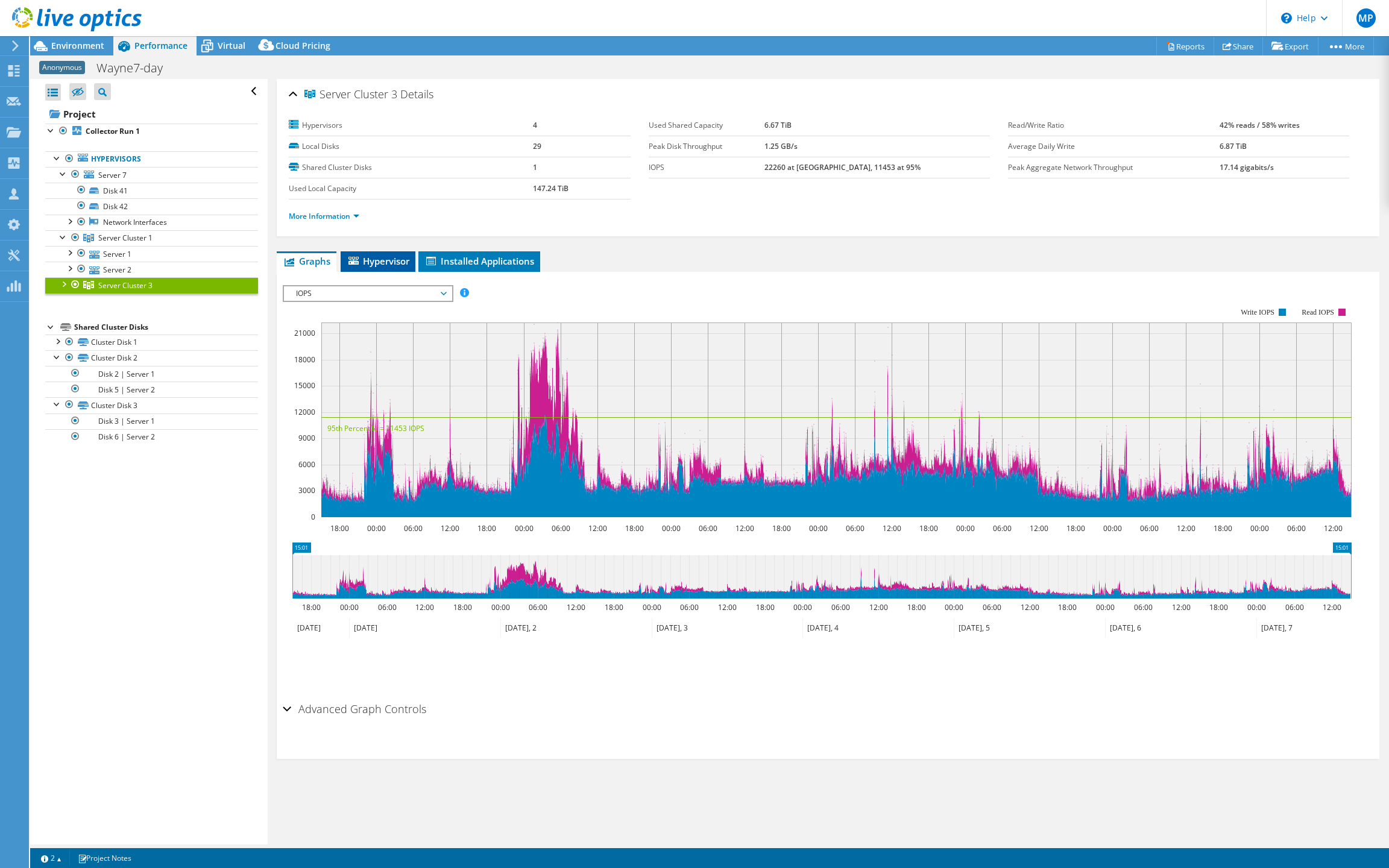
click at [375, 267] on span "Hypervisor" at bounding box center [378, 260] width 63 height 12
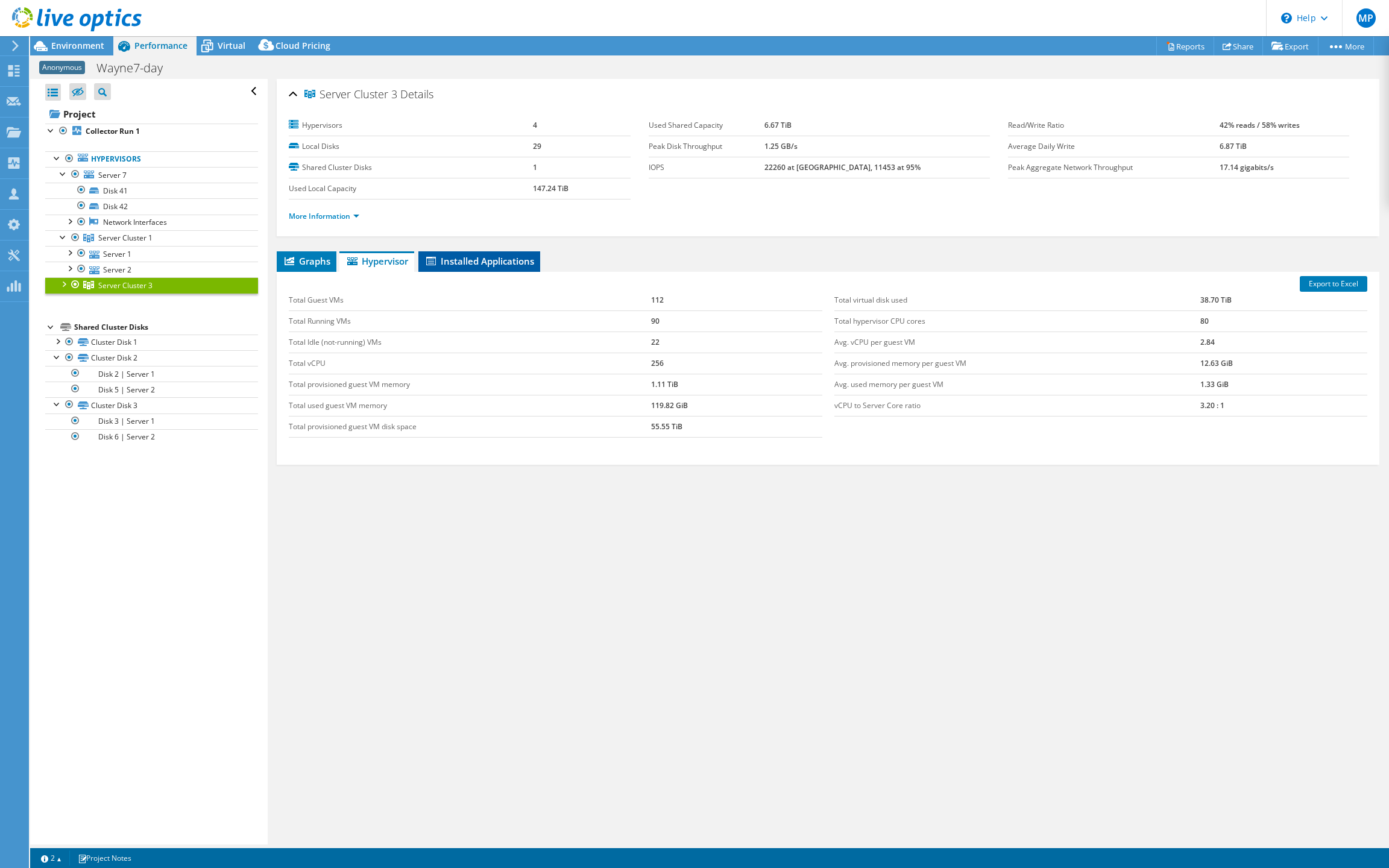
click at [465, 267] on span "Installed Applications" at bounding box center [479, 260] width 109 height 12
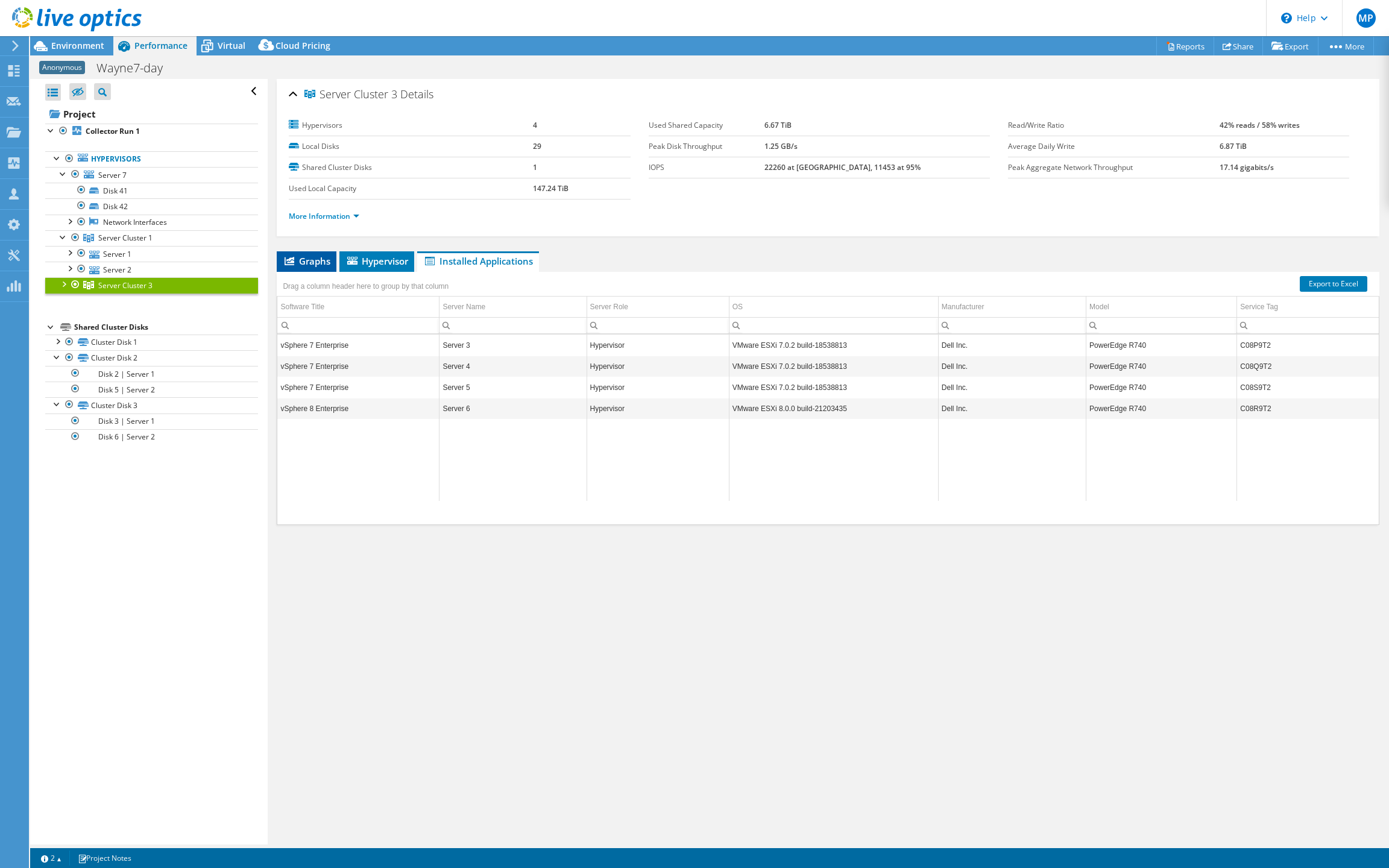
click at [325, 267] on span "Graphs" at bounding box center [306, 260] width 48 height 12
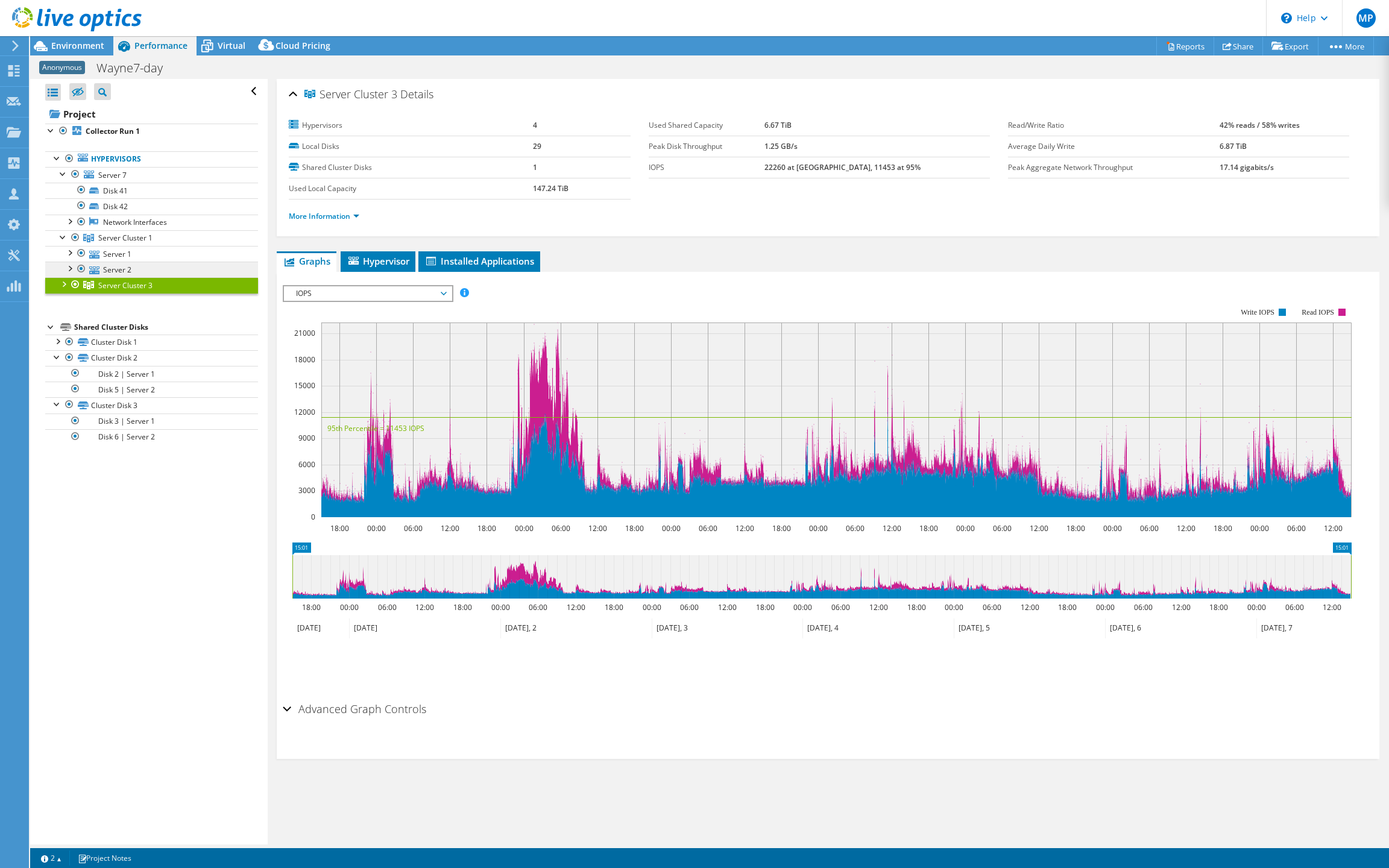
click at [106, 277] on link "Server 2" at bounding box center [151, 269] width 213 height 15
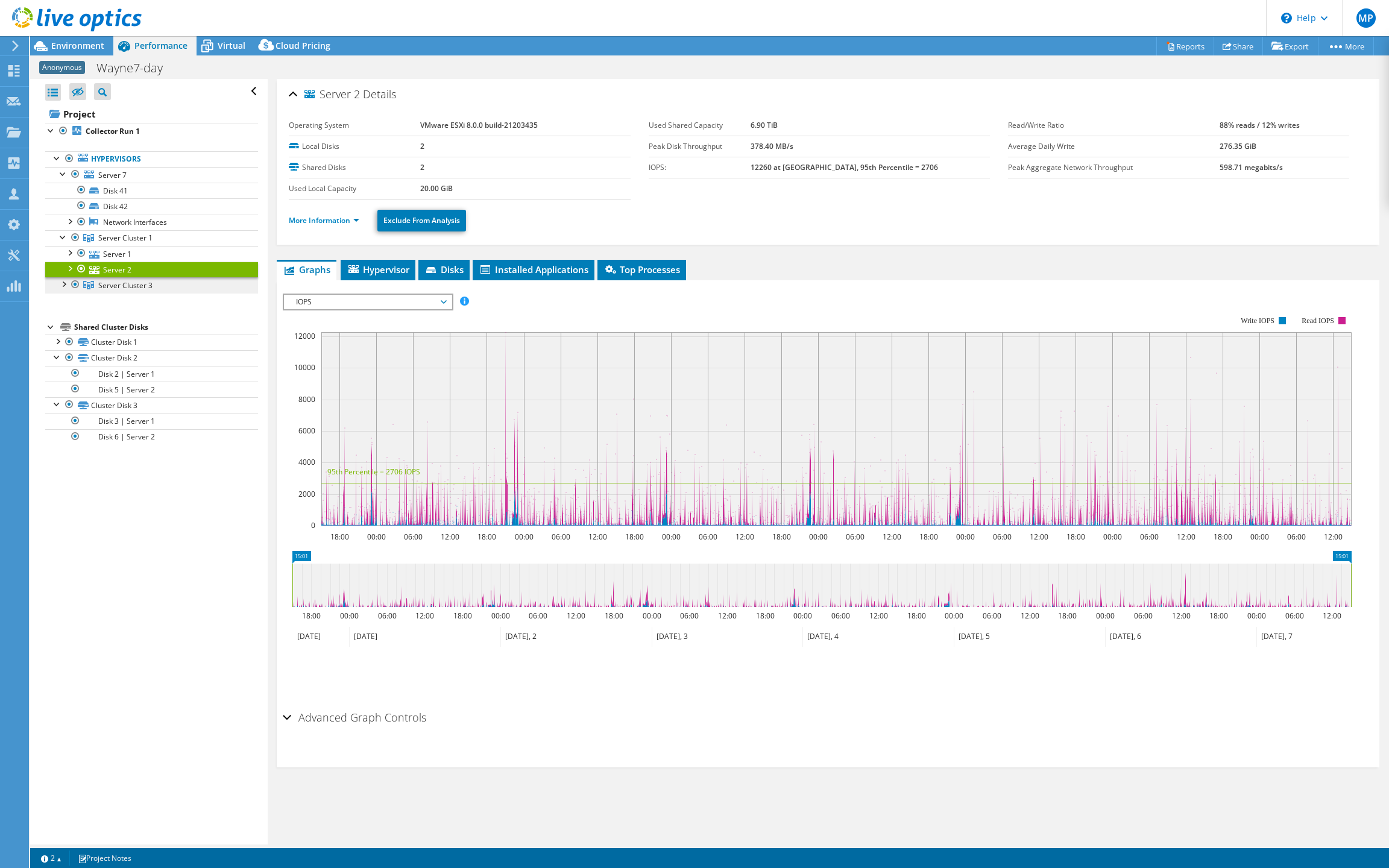
click at [122, 243] on span "Server Cluster 3" at bounding box center [126, 238] width 55 height 10
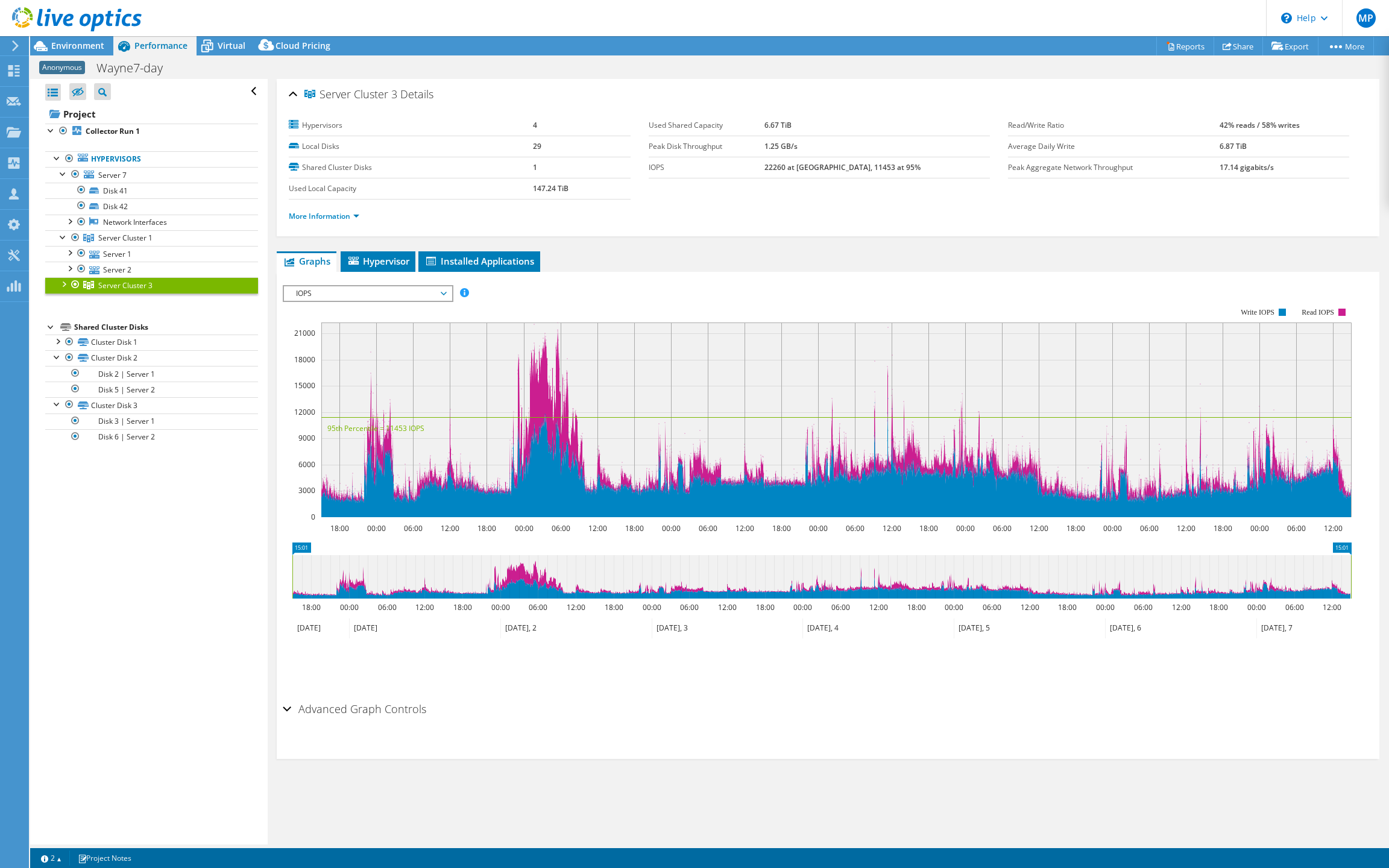
select select "USD"
click at [124, 277] on link "Server 2" at bounding box center [151, 269] width 213 height 15
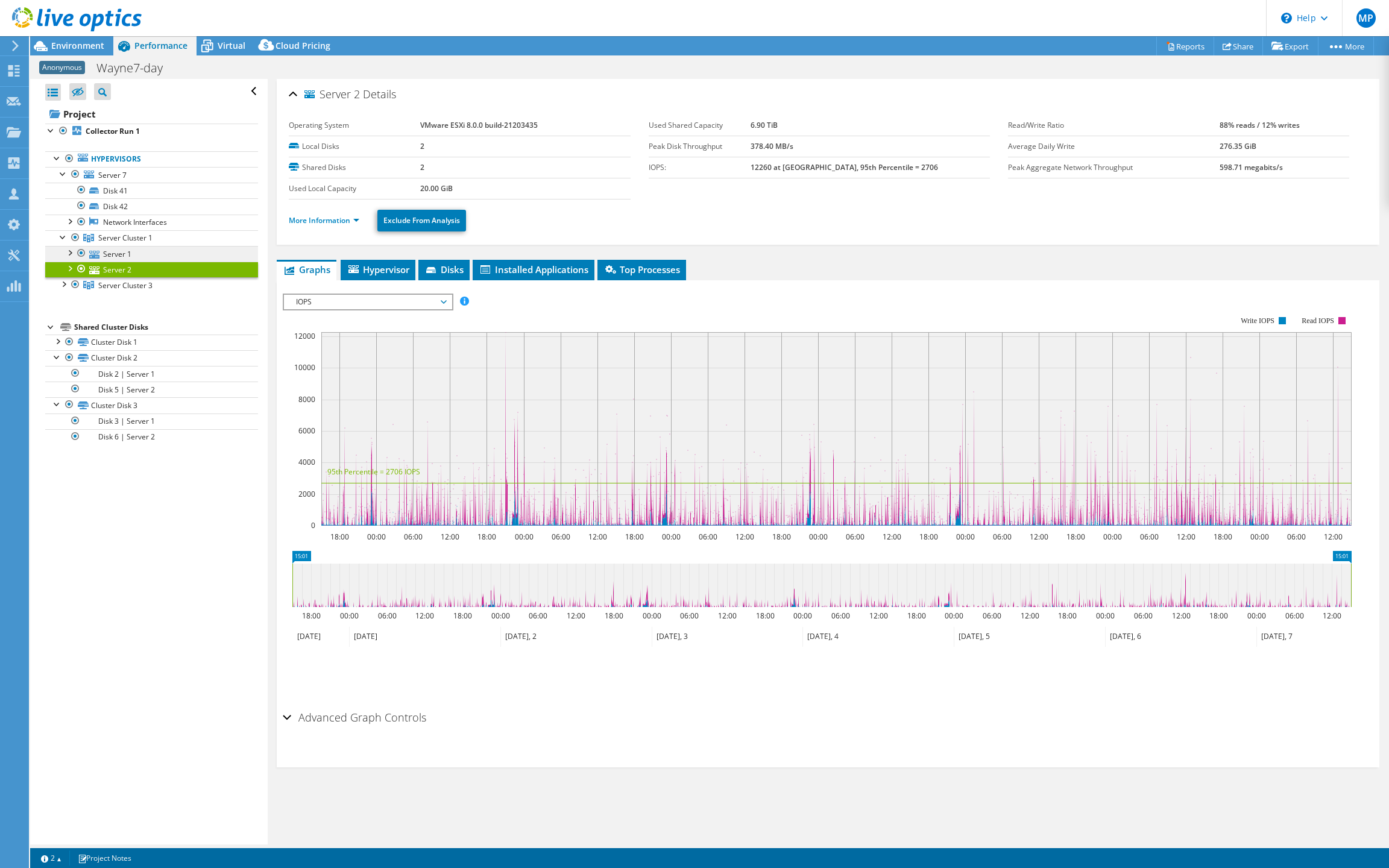
click at [126, 262] on link "Server 1" at bounding box center [151, 253] width 213 height 15
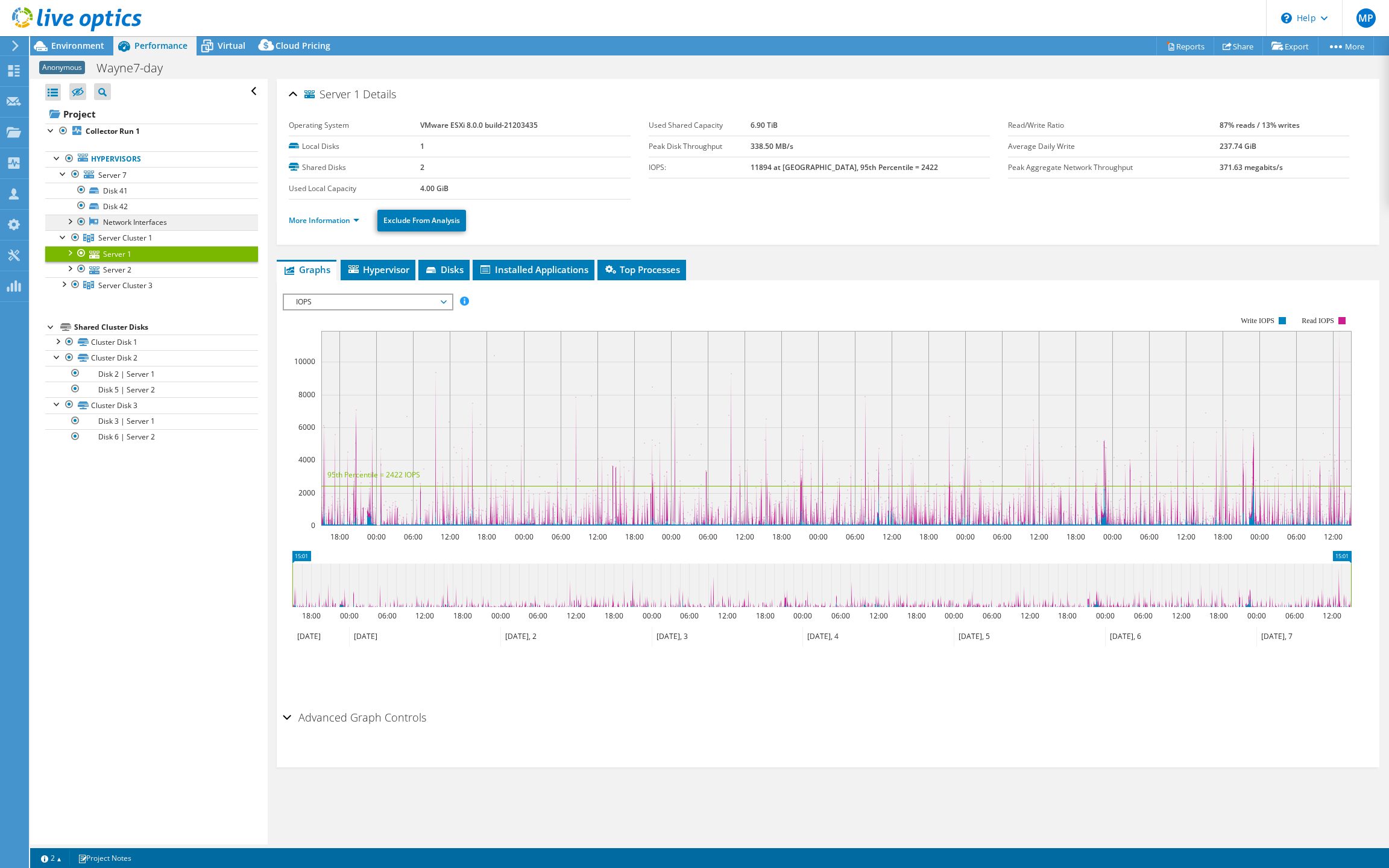
click at [137, 230] on link "Network Interfaces" at bounding box center [151, 221] width 213 height 15
click at [117, 214] on link "Disk 42" at bounding box center [151, 205] width 213 height 15
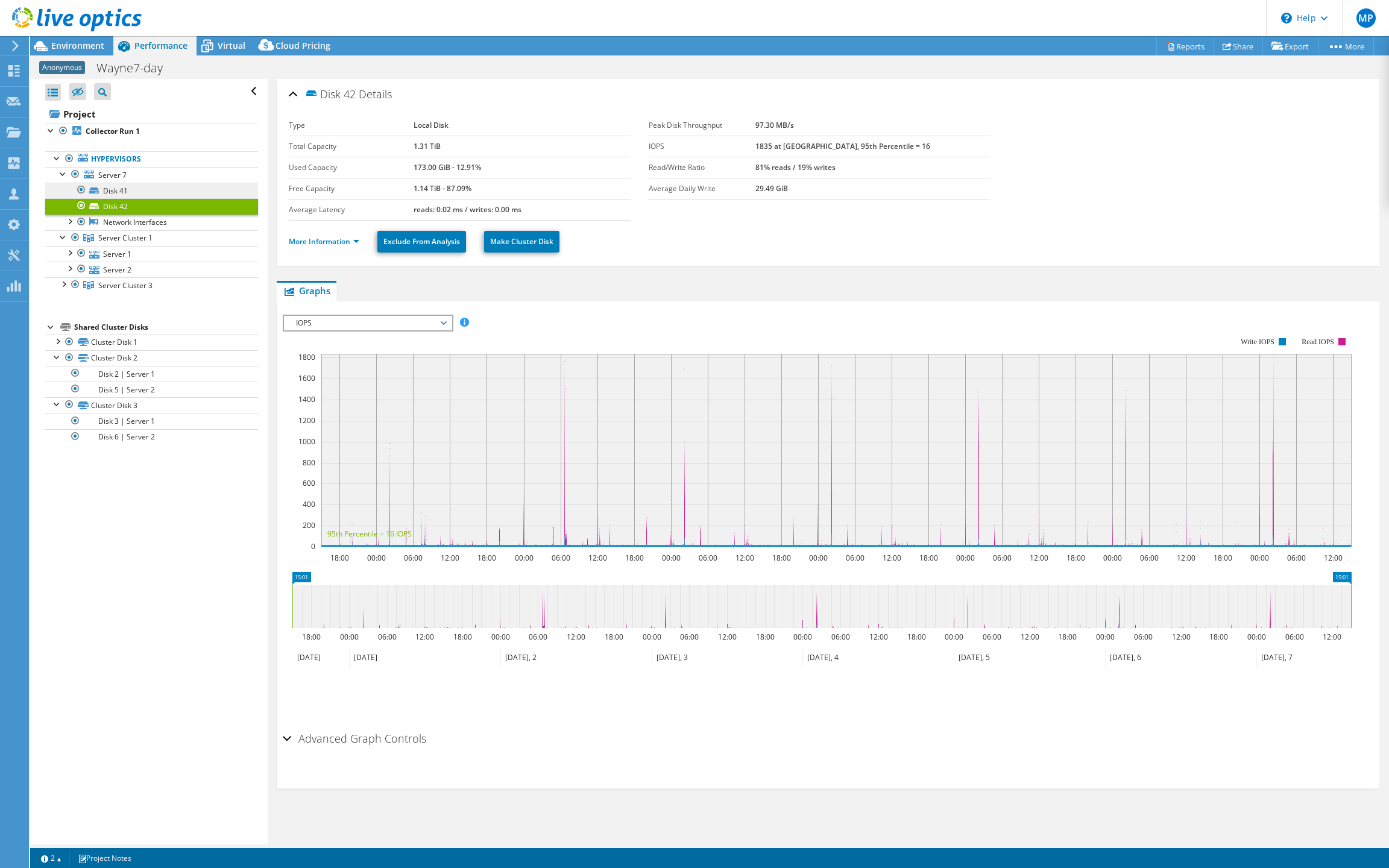
click at [119, 198] on link "Disk 41" at bounding box center [151, 190] width 213 height 15
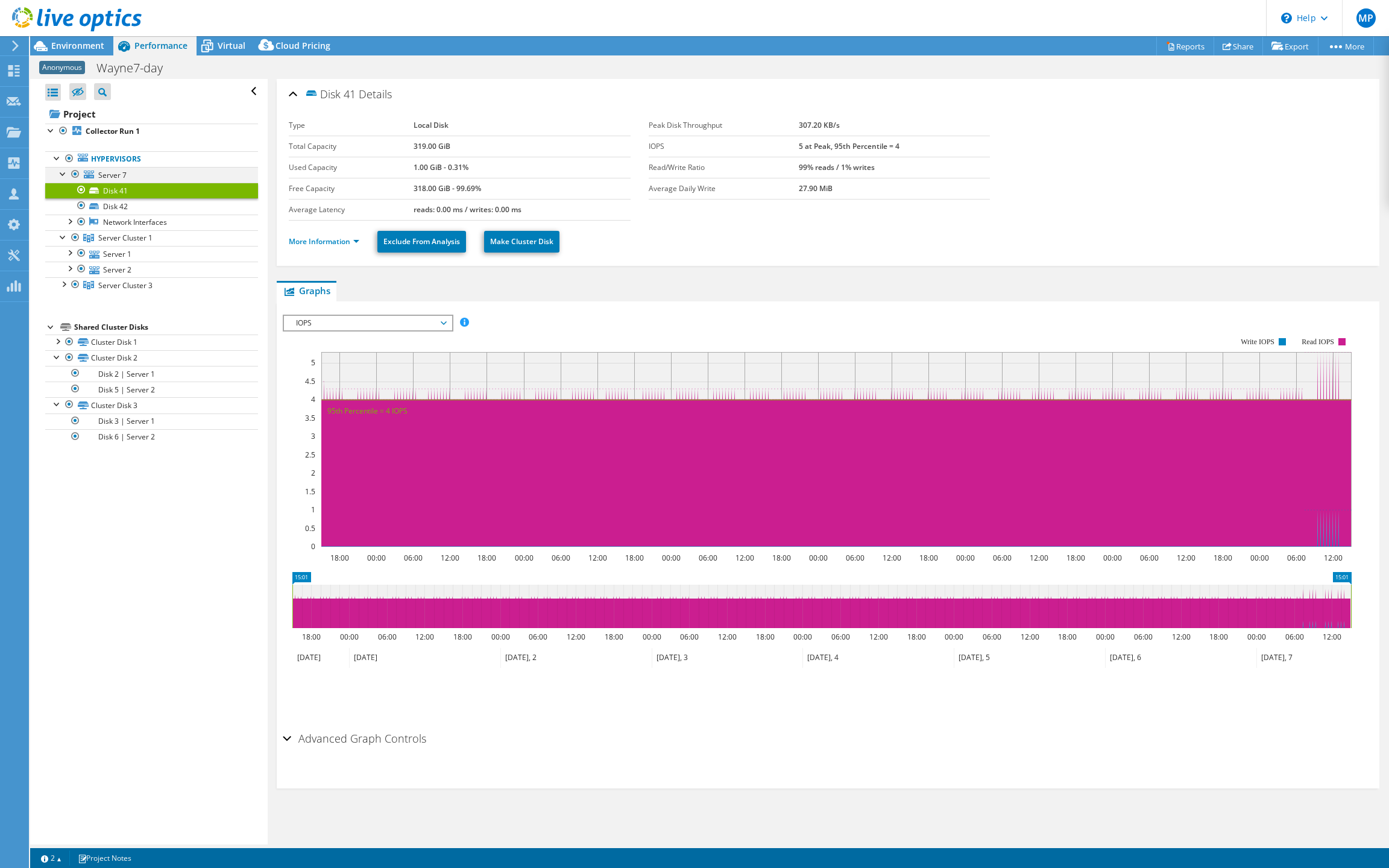
click at [64, 179] on div at bounding box center [63, 172] width 12 height 12
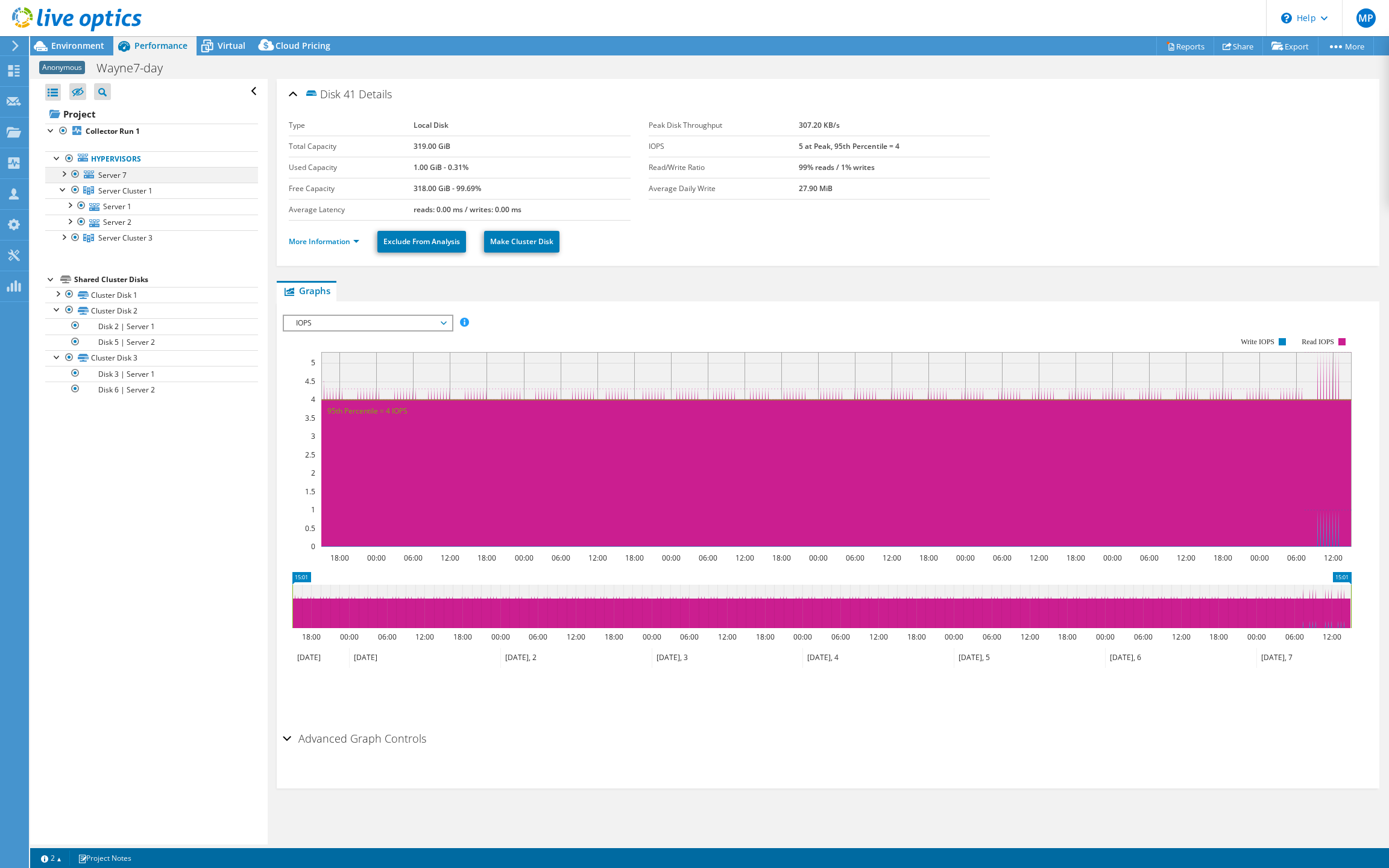
click at [64, 179] on div at bounding box center [63, 172] width 12 height 12
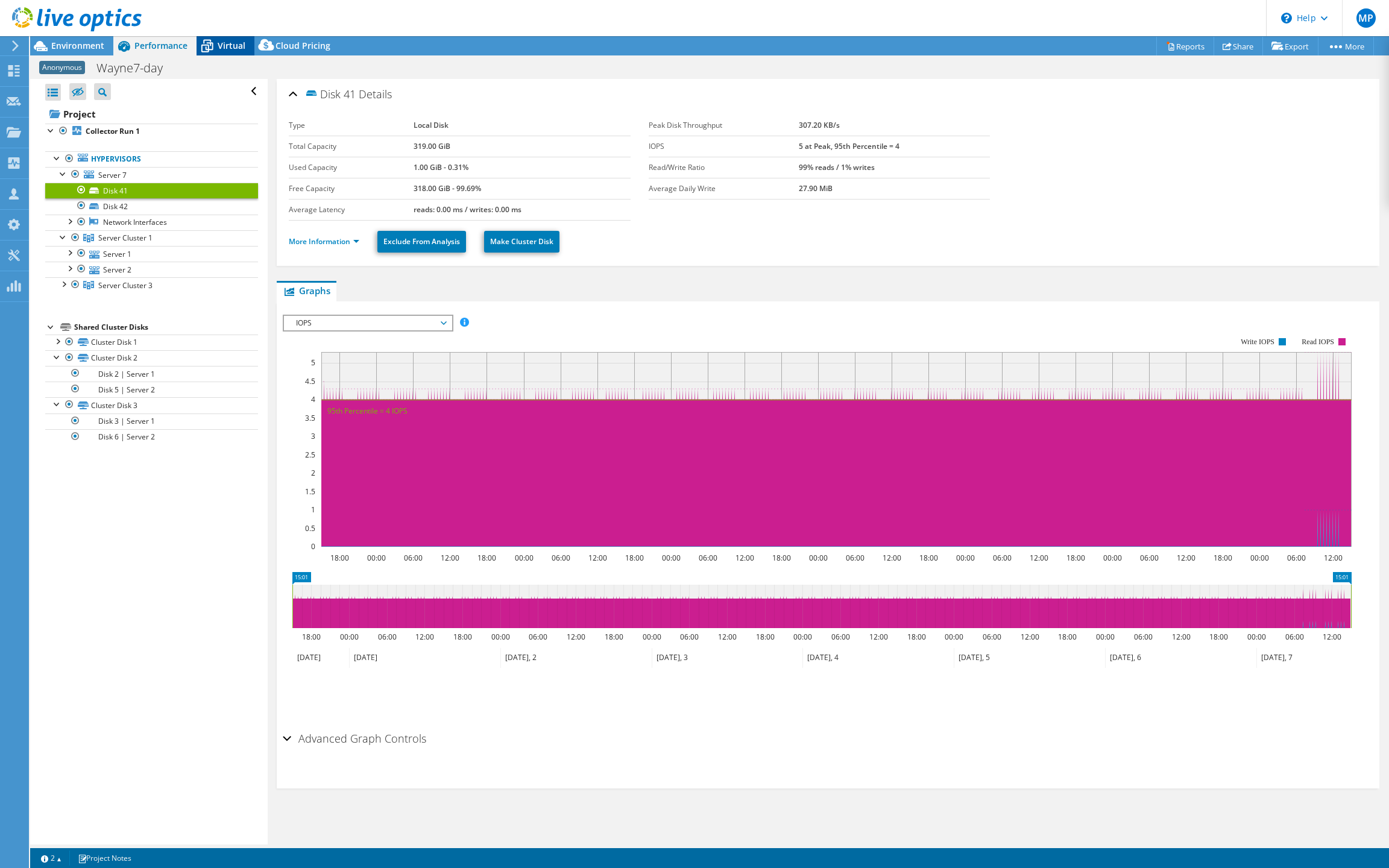
click at [242, 52] on div "Virtual" at bounding box center [225, 46] width 58 height 20
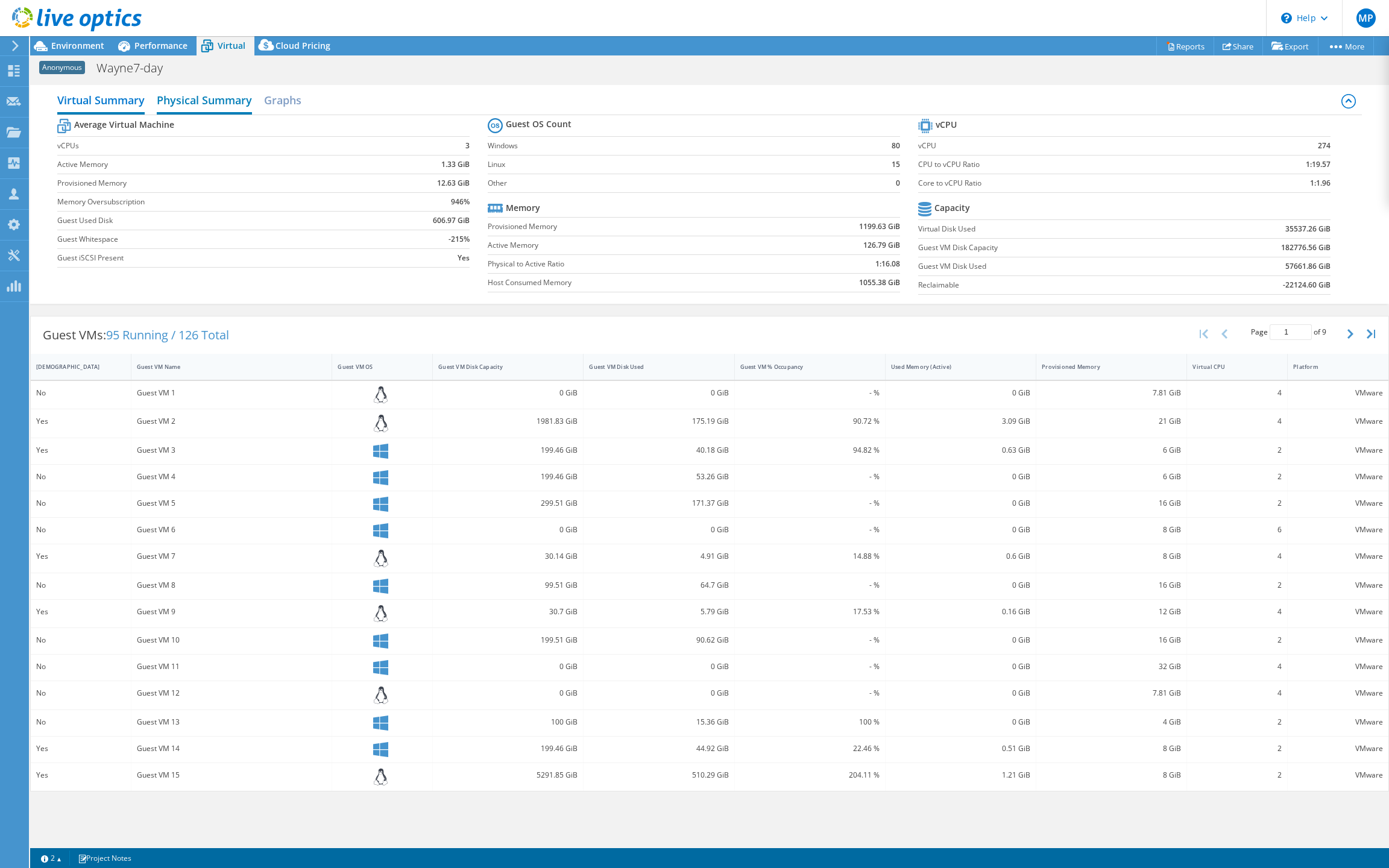
click at [213, 102] on h2 "Physical Summary" at bounding box center [204, 101] width 95 height 27
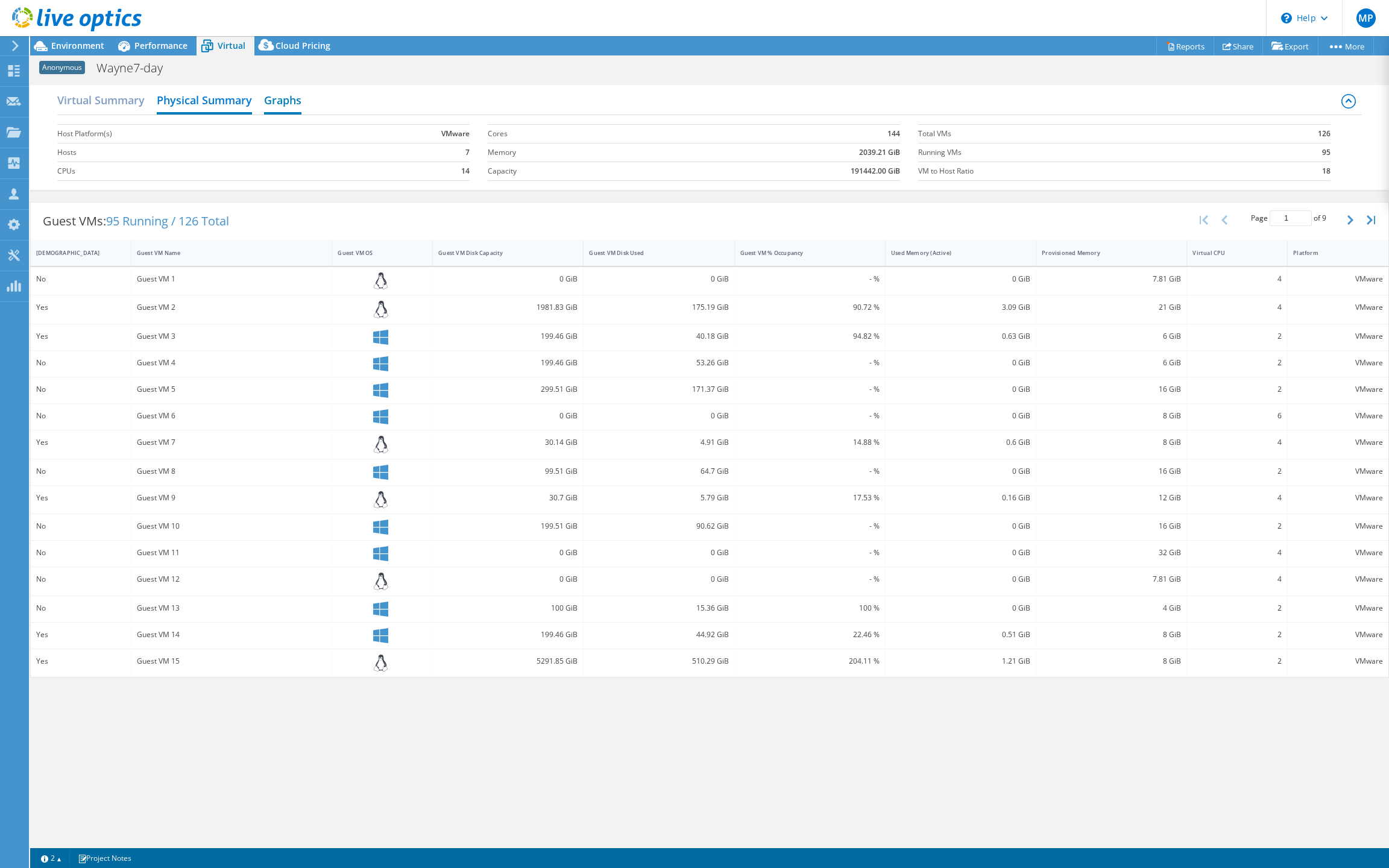
click at [293, 109] on h2 "Graphs" at bounding box center [283, 101] width 38 height 27
